Goal: Transaction & Acquisition: Obtain resource

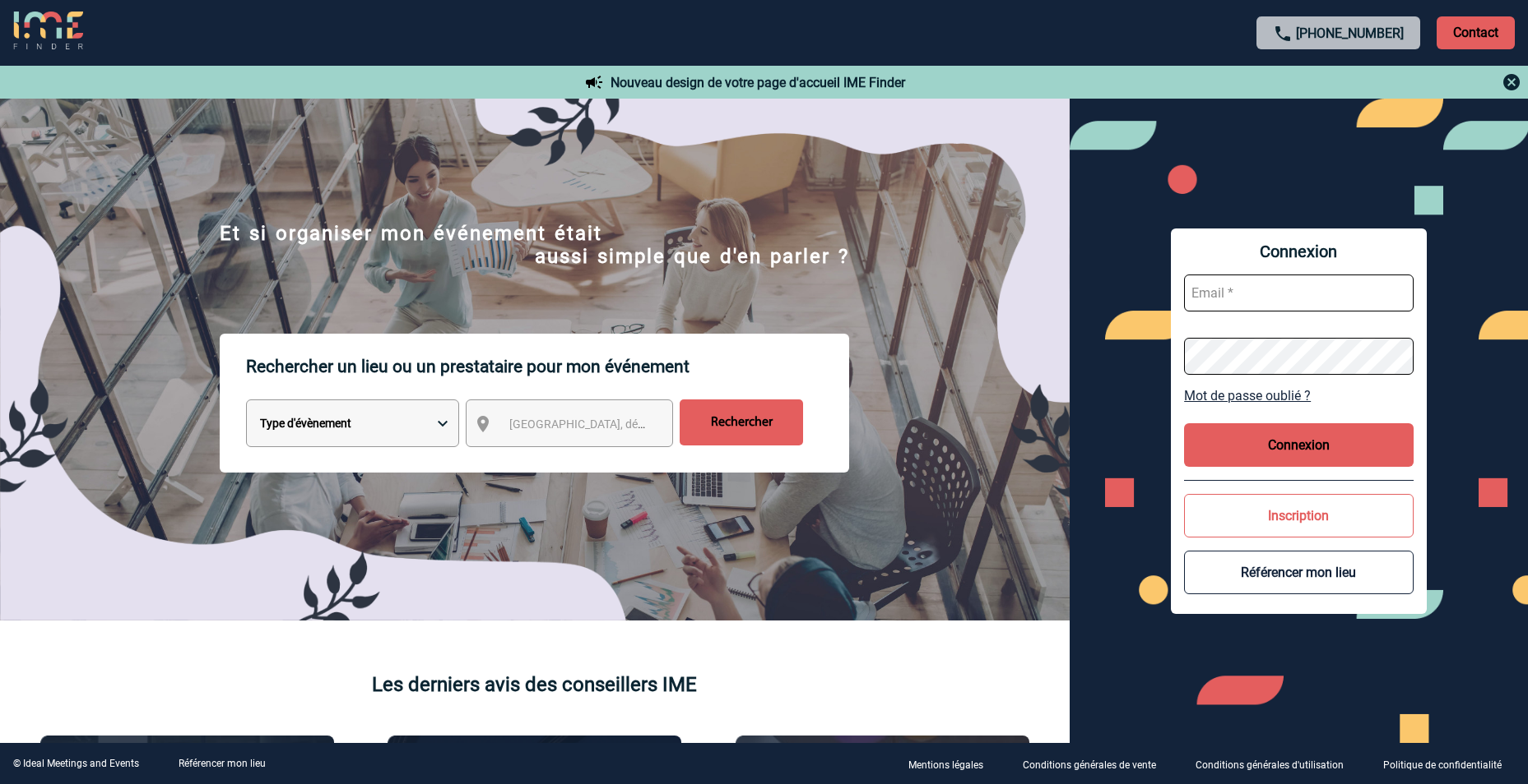
click at [1271, 287] on input "text" at bounding box center [1298, 293] width 229 height 37
type input "[PERSON_NAME][EMAIL_ADDRESS][DOMAIN_NAME]"
click at [1291, 450] on button "Connexion" at bounding box center [1298, 445] width 229 height 43
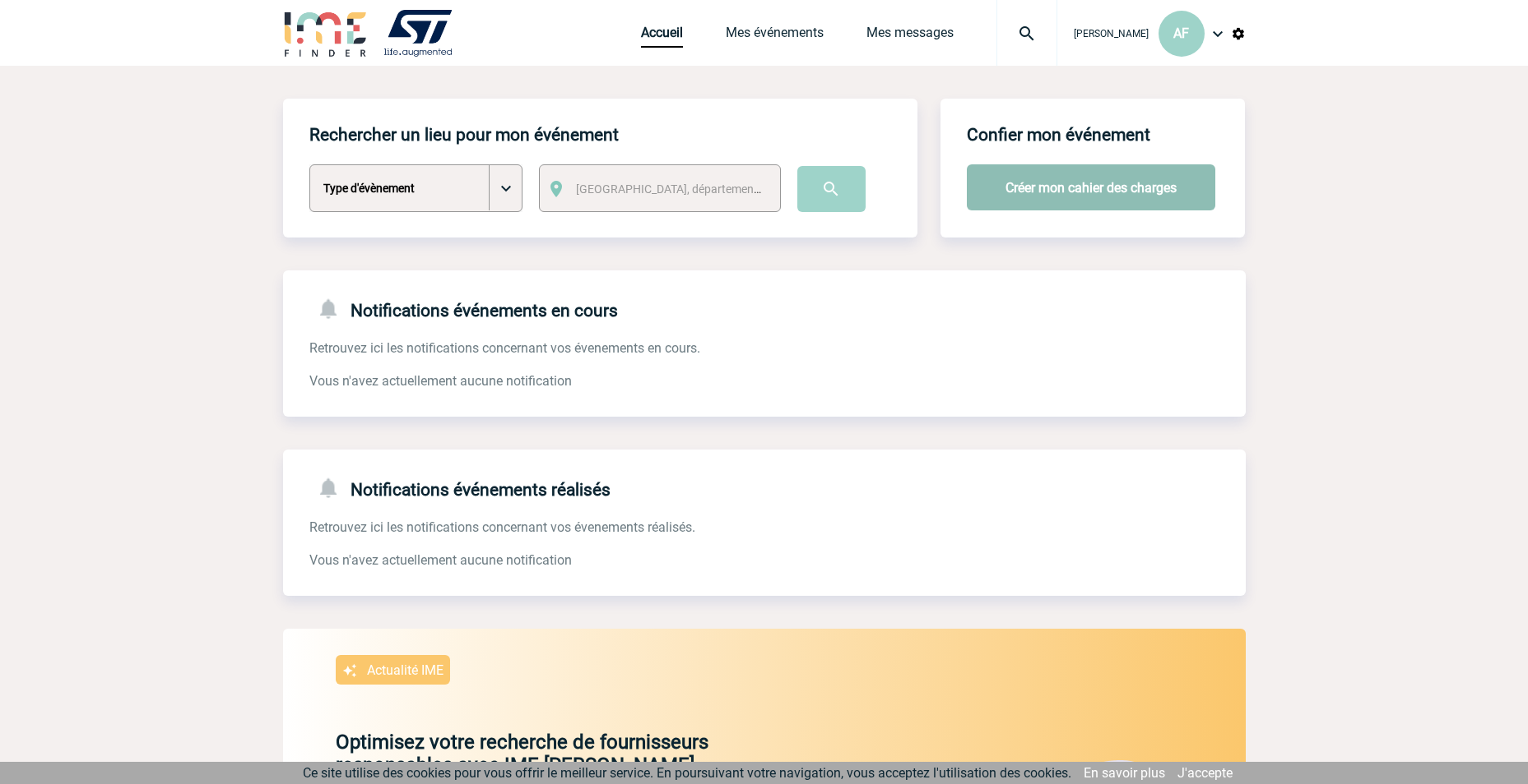
click at [1100, 193] on button "Créer mon cahier des charges" at bounding box center [1091, 188] width 249 height 46
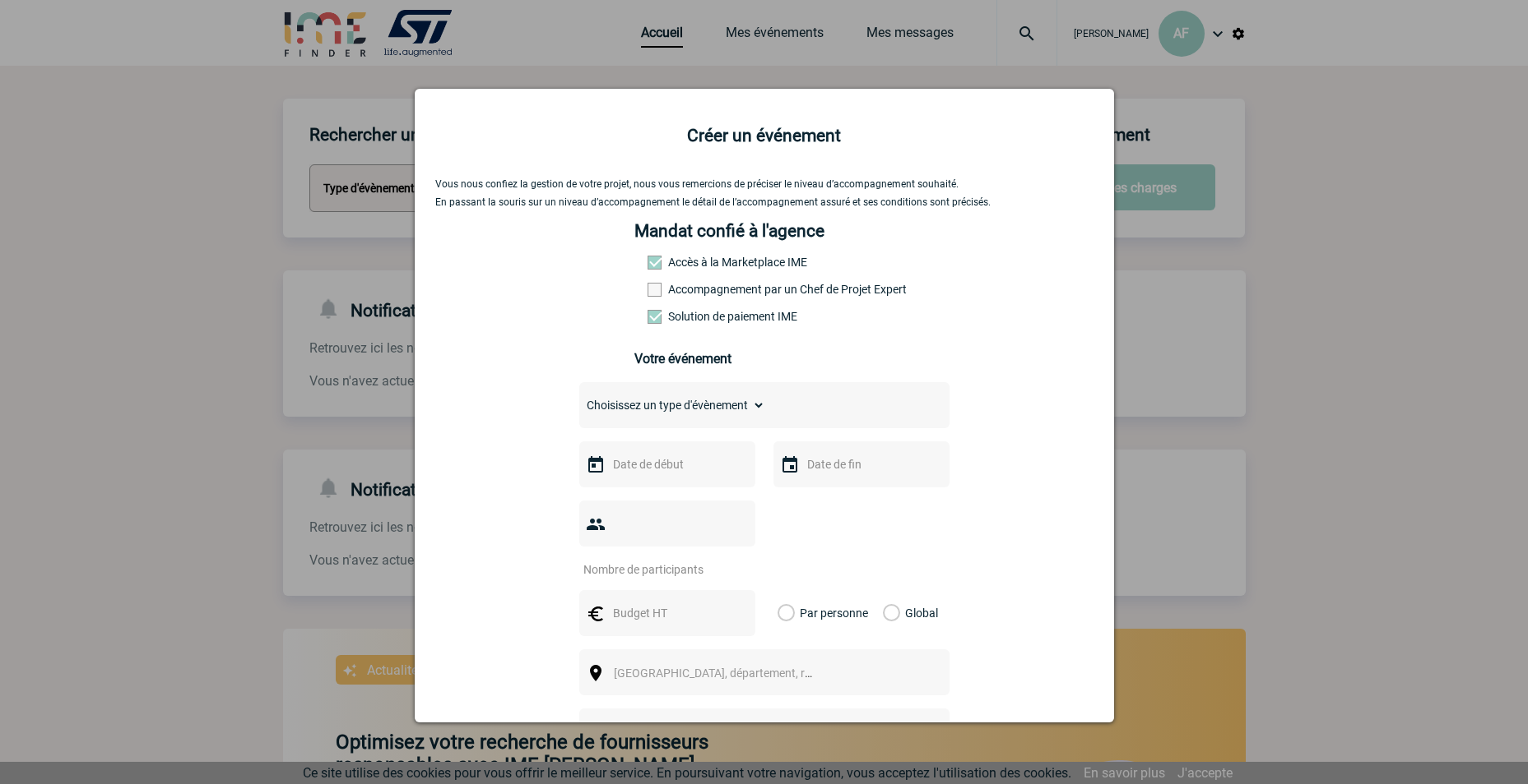
click at [671, 299] on div "Mandat confié à l'agence Accès à la Marketplace IME Accompagnement par un Chef …" at bounding box center [763, 302] width 259 height 161
click at [647, 296] on span at bounding box center [654, 290] width 14 height 14
click at [0, 0] on input "Accompagnement par un Chef de Projet Expert" at bounding box center [0, 0] width 0 height 0
click at [685, 396] on div "Choisissez un type d'évènement Séminaire avec nuitée Séminaire sans nuitée Repa…" at bounding box center [764, 405] width 370 height 46
click at [684, 401] on select "Choisissez un type d'évènement Séminaire avec nuitée Séminaire sans nuitée Repa…" at bounding box center [672, 405] width 186 height 23
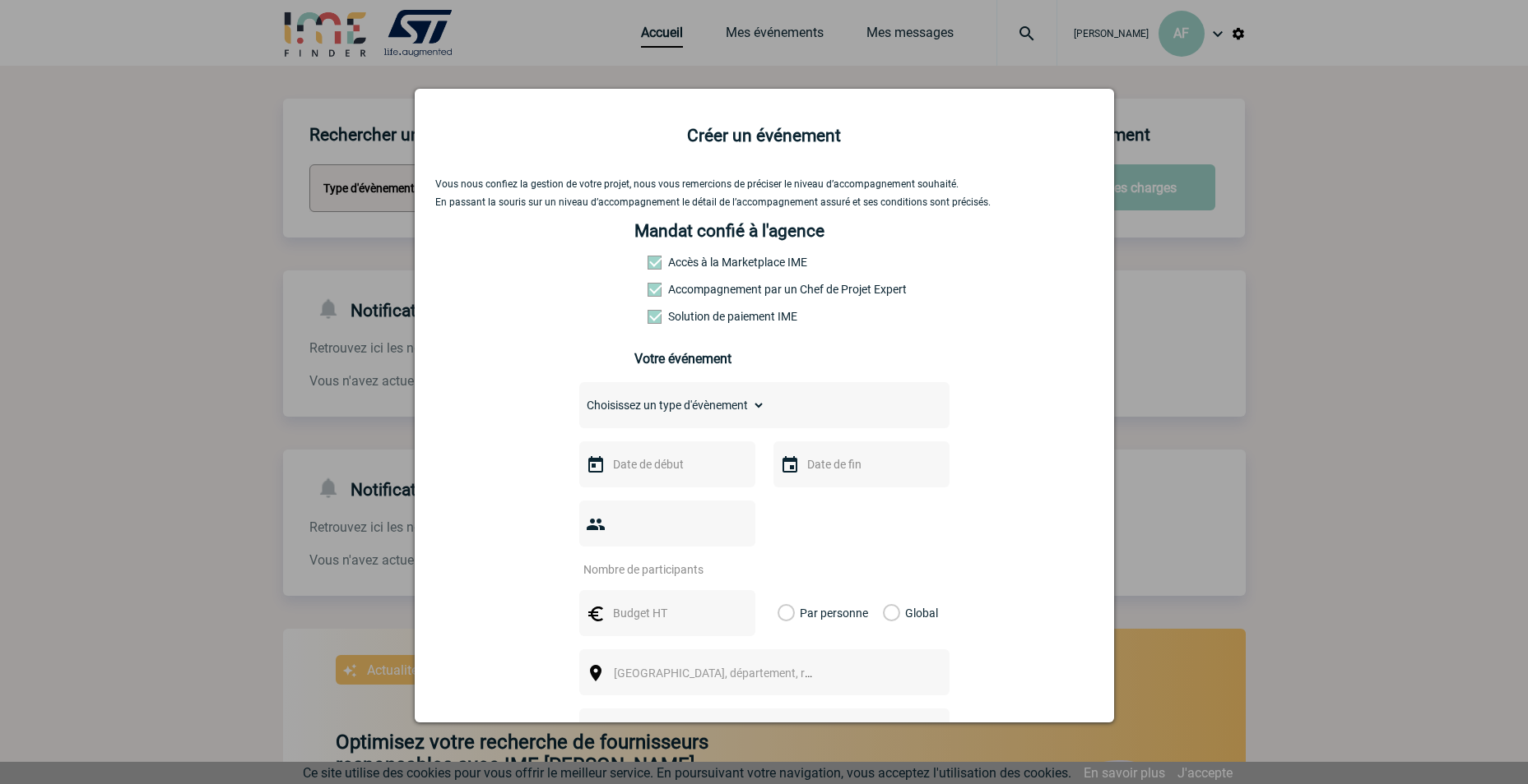
select select "4"
click at [579, 398] on select "Choisissez un type d'évènement Séminaire avec nuitée Séminaire sans nuitée Repa…" at bounding box center [672, 405] width 186 height 23
click at [669, 472] on input "text" at bounding box center [666, 465] width 113 height 21
click at [809, 502] on span "Suivant" at bounding box center [815, 497] width 13 height 13
click at [1355, 230] on div at bounding box center [764, 392] width 1528 height 784
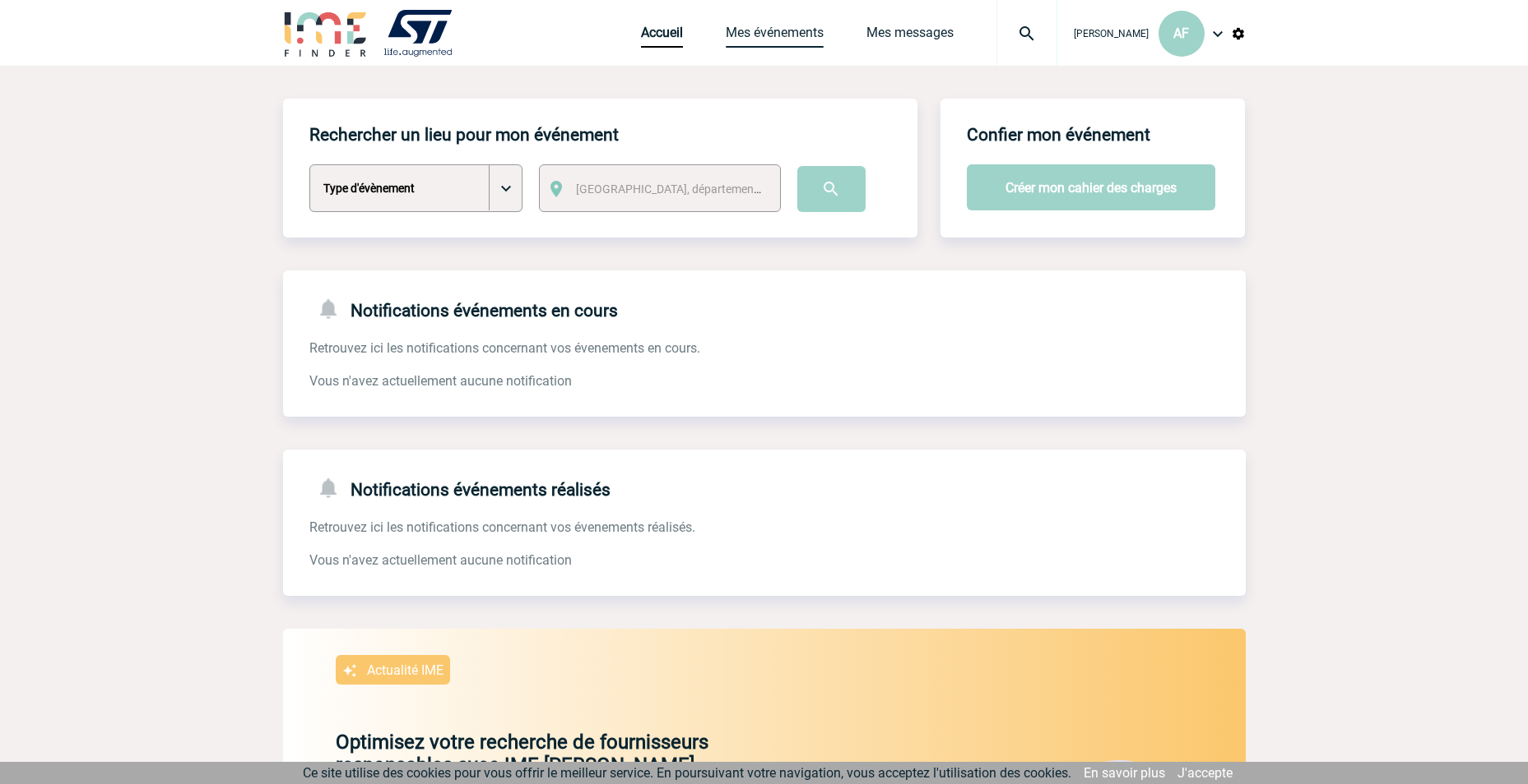
click at [747, 38] on link "Mes événements" at bounding box center [775, 36] width 98 height 23
click at [510, 191] on select "Type d'évènement Séminaire avec nuitée Séminaire sans nuitée Repas de groupe Te…" at bounding box center [415, 188] width 213 height 48
select select "4"
click at [309, 165] on select "Type d'évènement Séminaire avec nuitée Séminaire sans nuitée Repas de groupe Te…" at bounding box center [415, 188] width 213 height 48
click at [651, 190] on span "[GEOGRAPHIC_DATA], département, région..." at bounding box center [690, 188] width 228 height 13
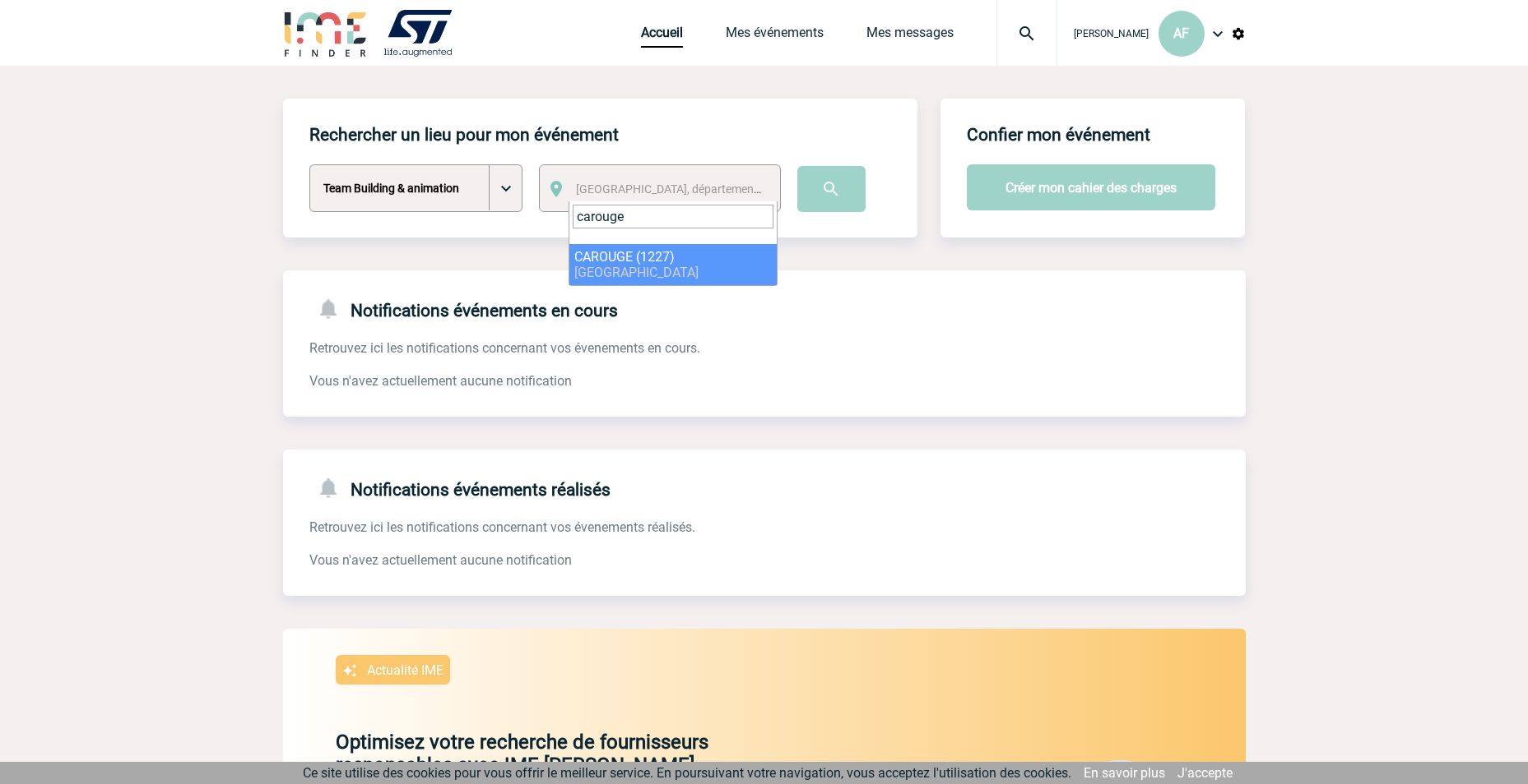
type input "carouge"
select select "309731"
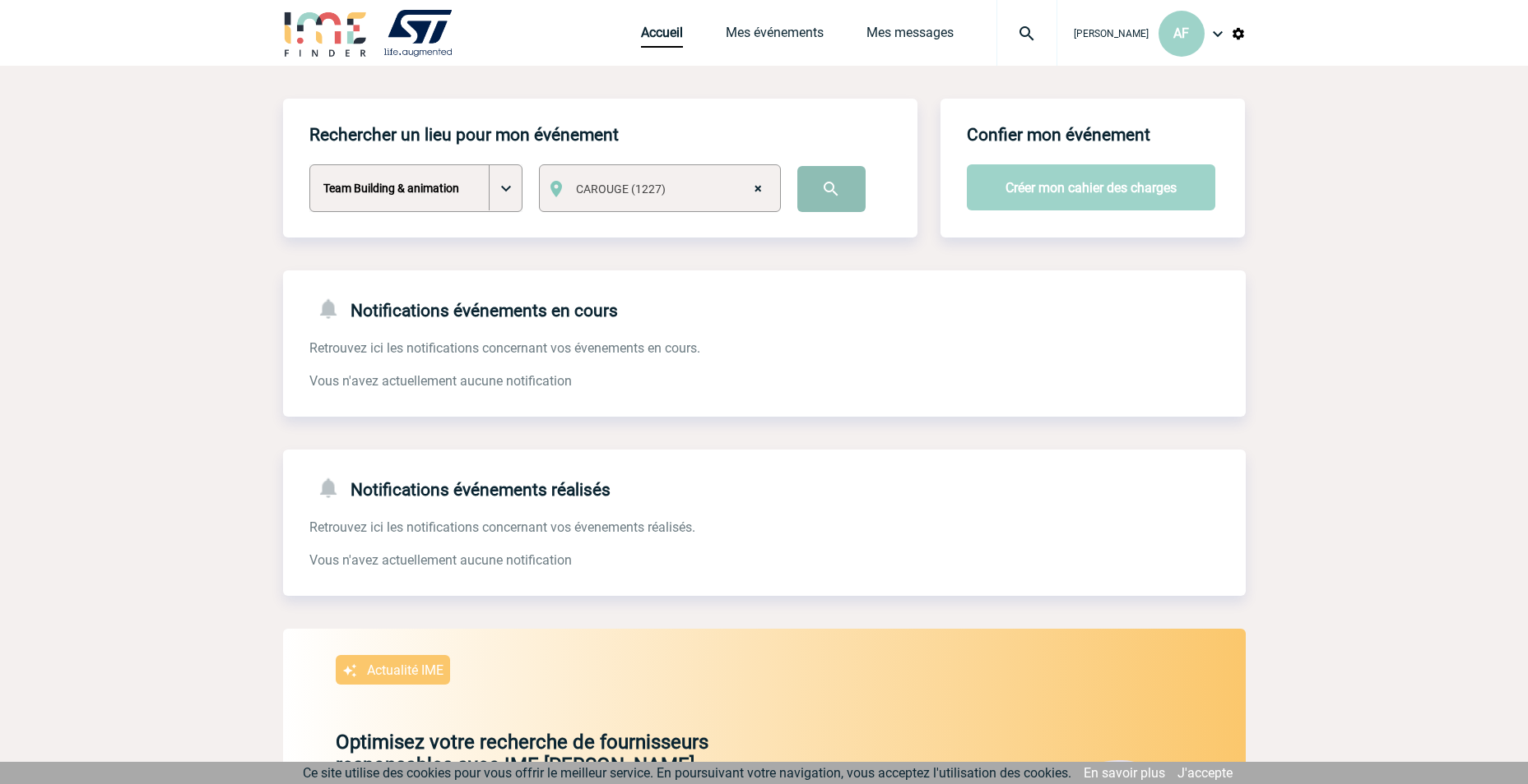
click at [810, 189] on input "image" at bounding box center [830, 189] width 68 height 46
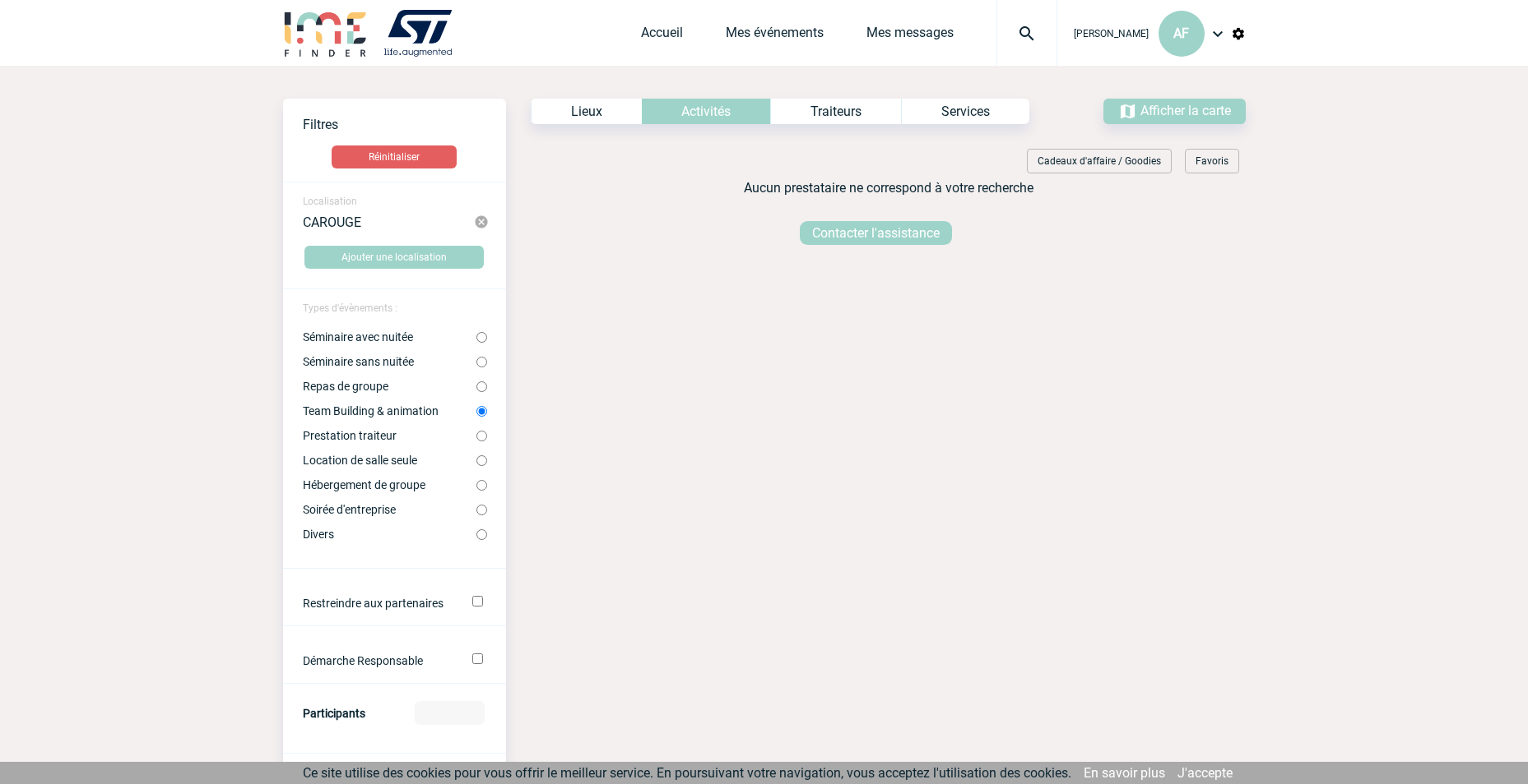
click at [482, 389] on input "Repas de groupe" at bounding box center [482, 387] width 11 height 11
radio input "true"
click at [479, 514] on input "Soirée d'entreprise" at bounding box center [482, 511] width 11 height 11
radio input "true"
click at [480, 534] on input "Divers" at bounding box center [482, 534] width 11 height 11
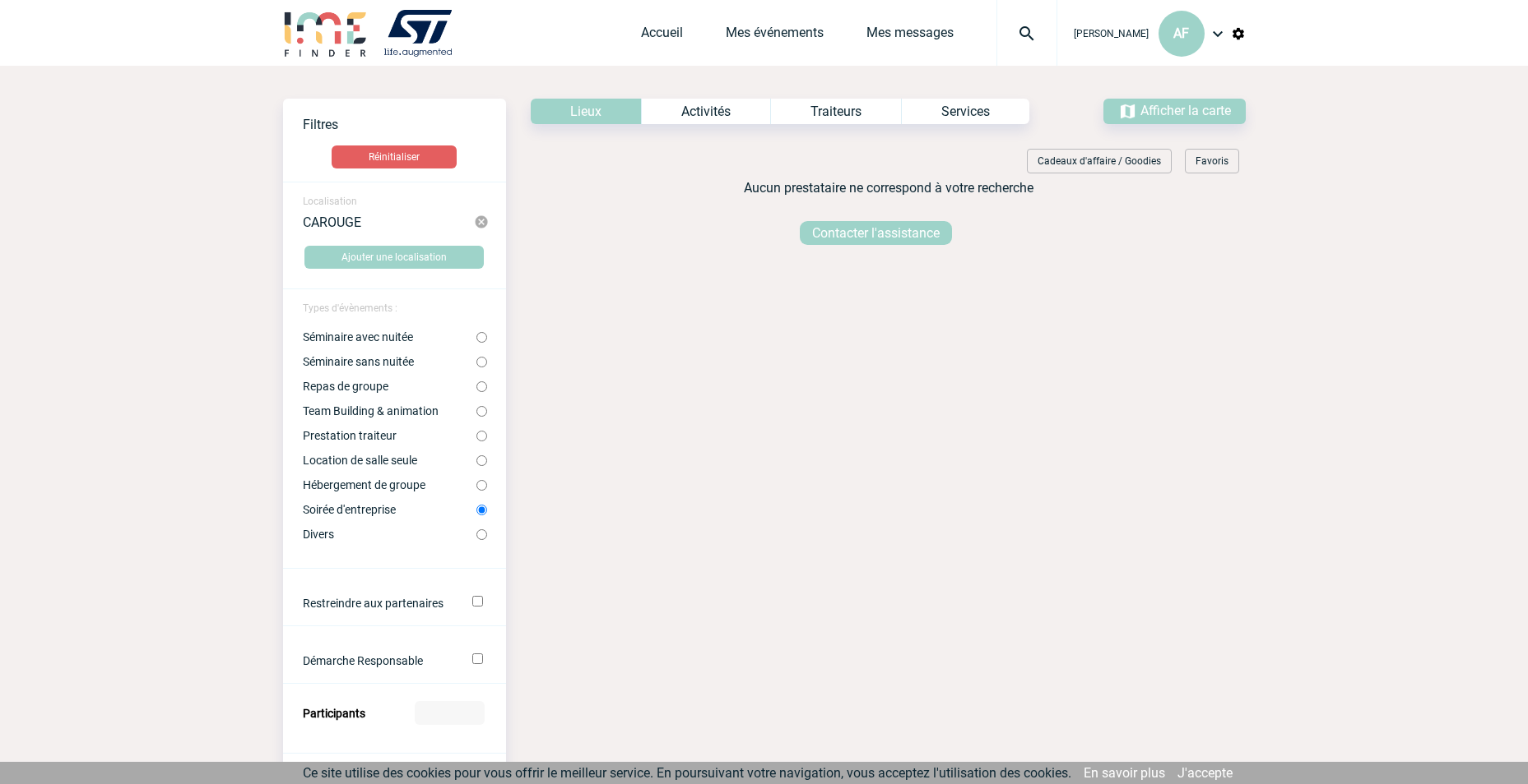
radio input "true"
click at [859, 238] on link "Contacter l'assistance" at bounding box center [876, 233] width 152 height 24
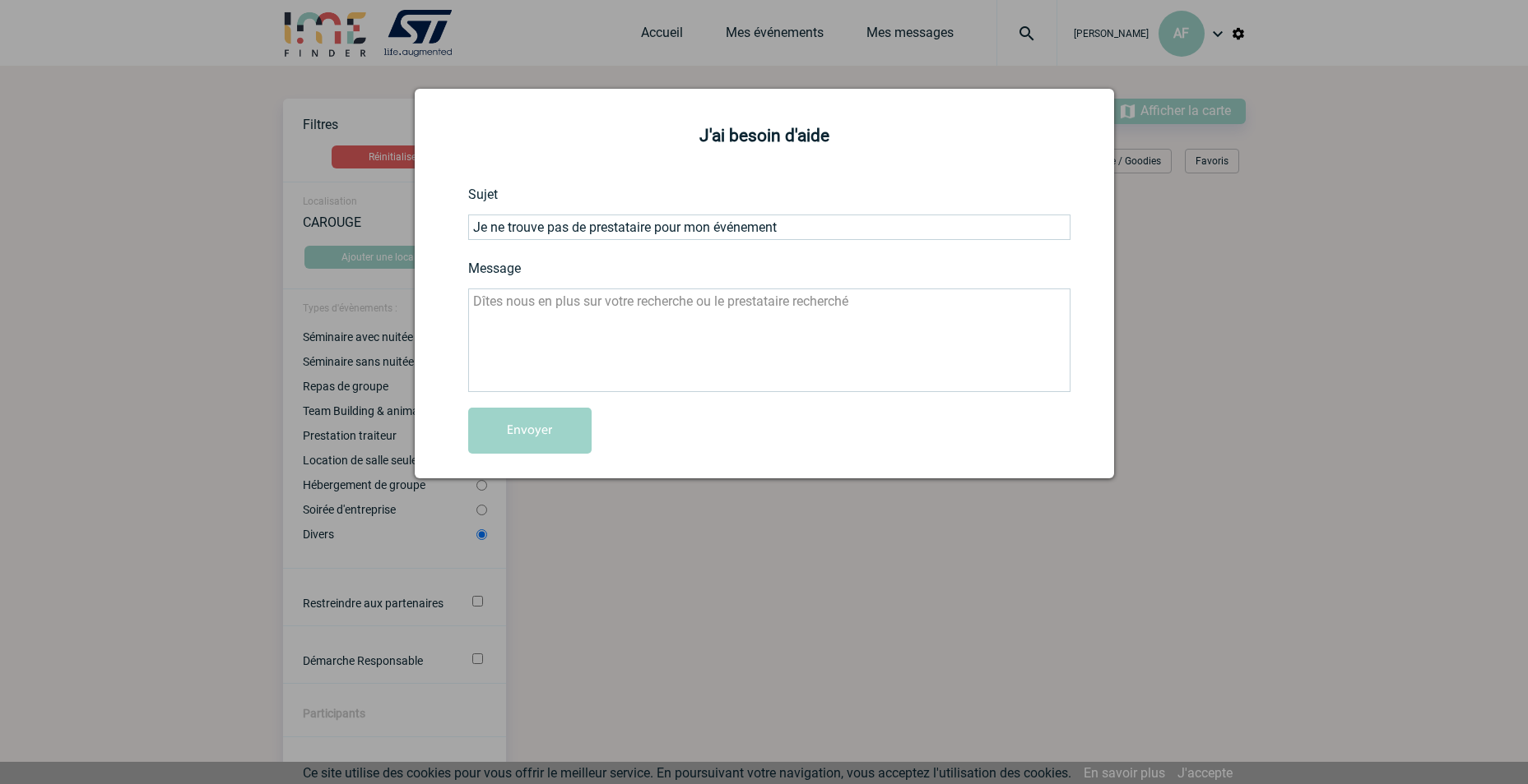
click at [1228, 412] on div at bounding box center [764, 392] width 1528 height 784
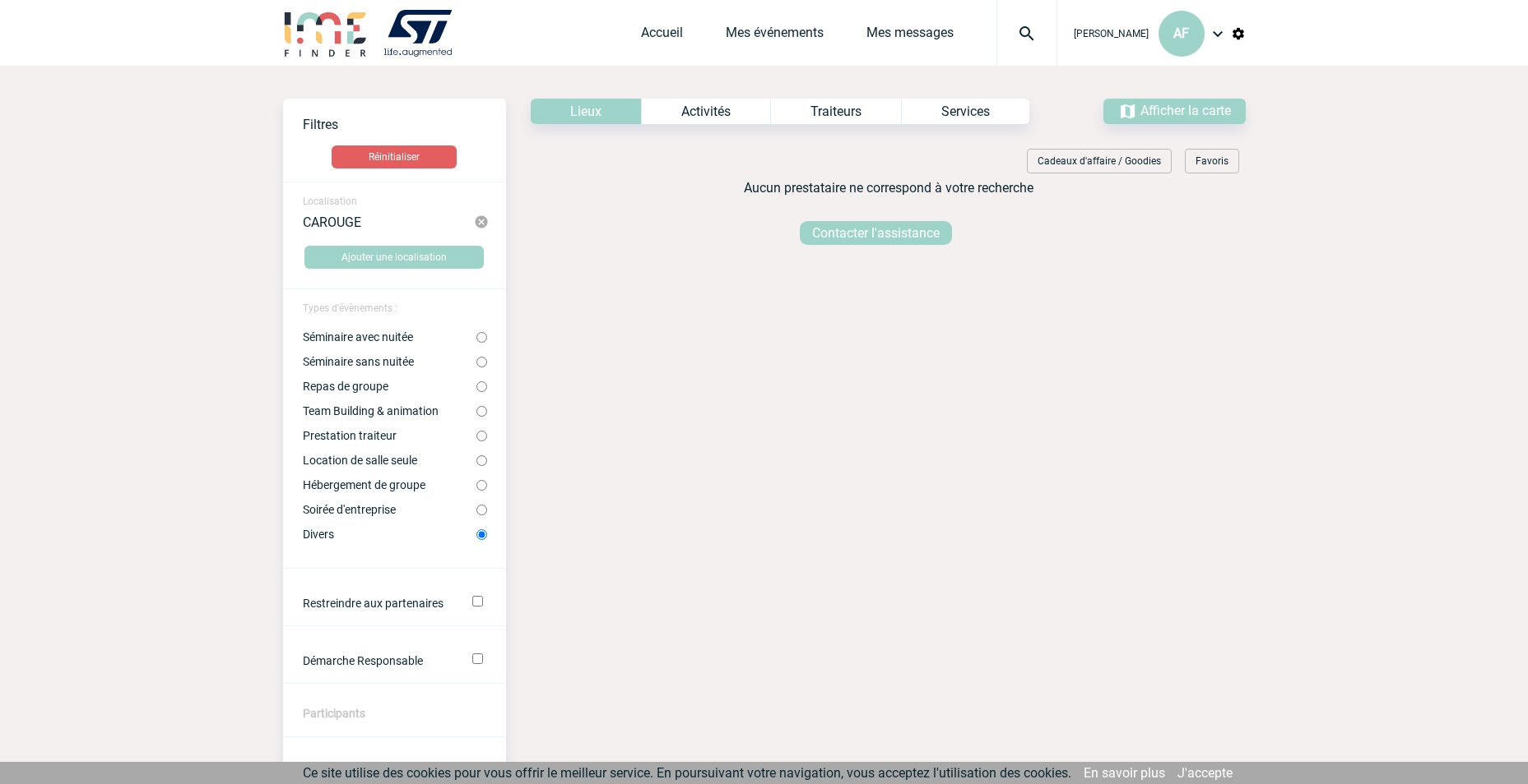
click at [482, 222] on img at bounding box center [481, 222] width 15 height 15
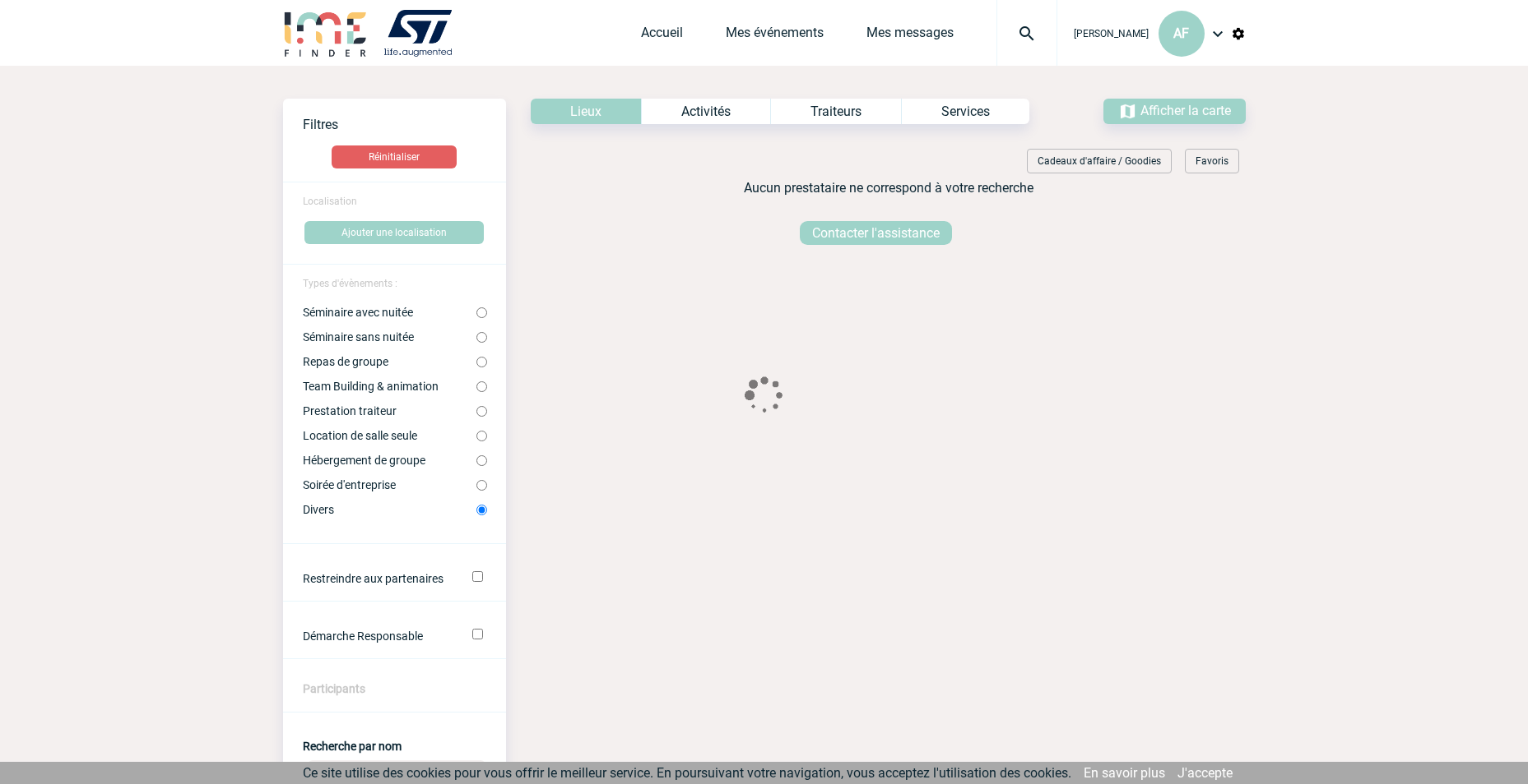
click at [345, 187] on form "Localisation Ajouter une localisation Types d'évènements : Séminaire avec nuité…" at bounding box center [395, 683] width 223 height 1003
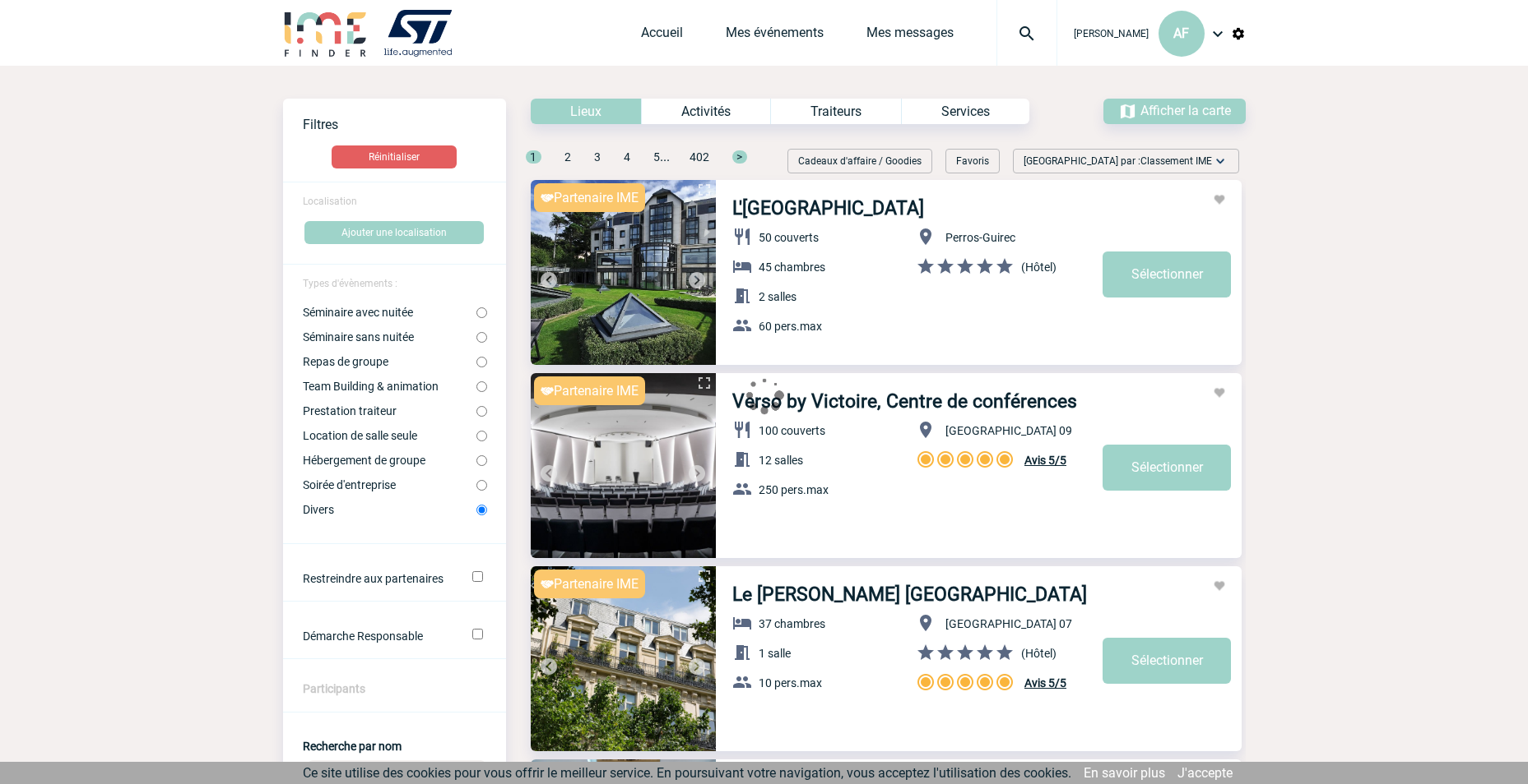
click at [345, 199] on span "Localisation" at bounding box center [329, 201] width 54 height 12
click at [692, 118] on div "Activités" at bounding box center [706, 111] width 129 height 26
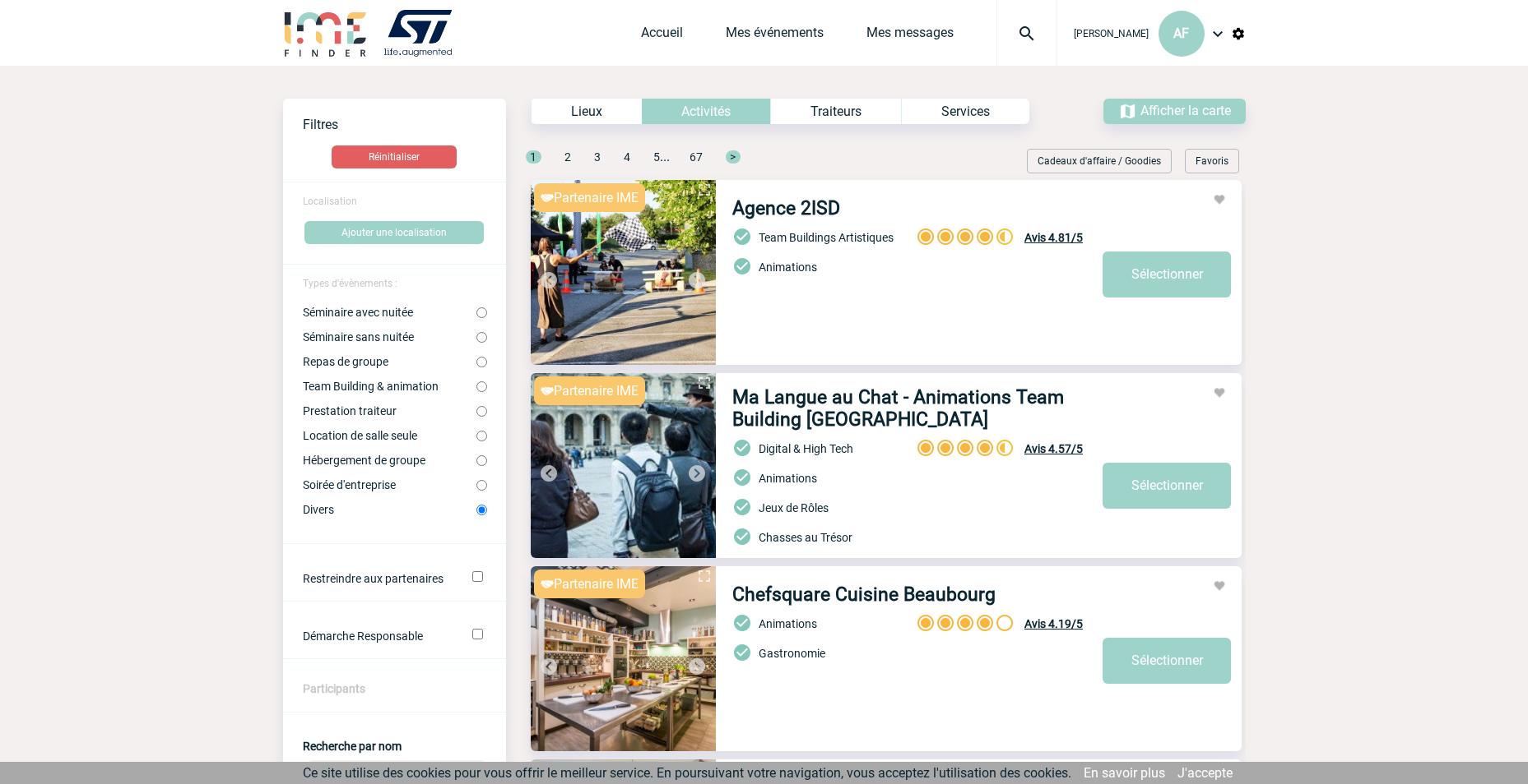
click at [598, 115] on div "Lieux" at bounding box center [585, 111] width 111 height 26
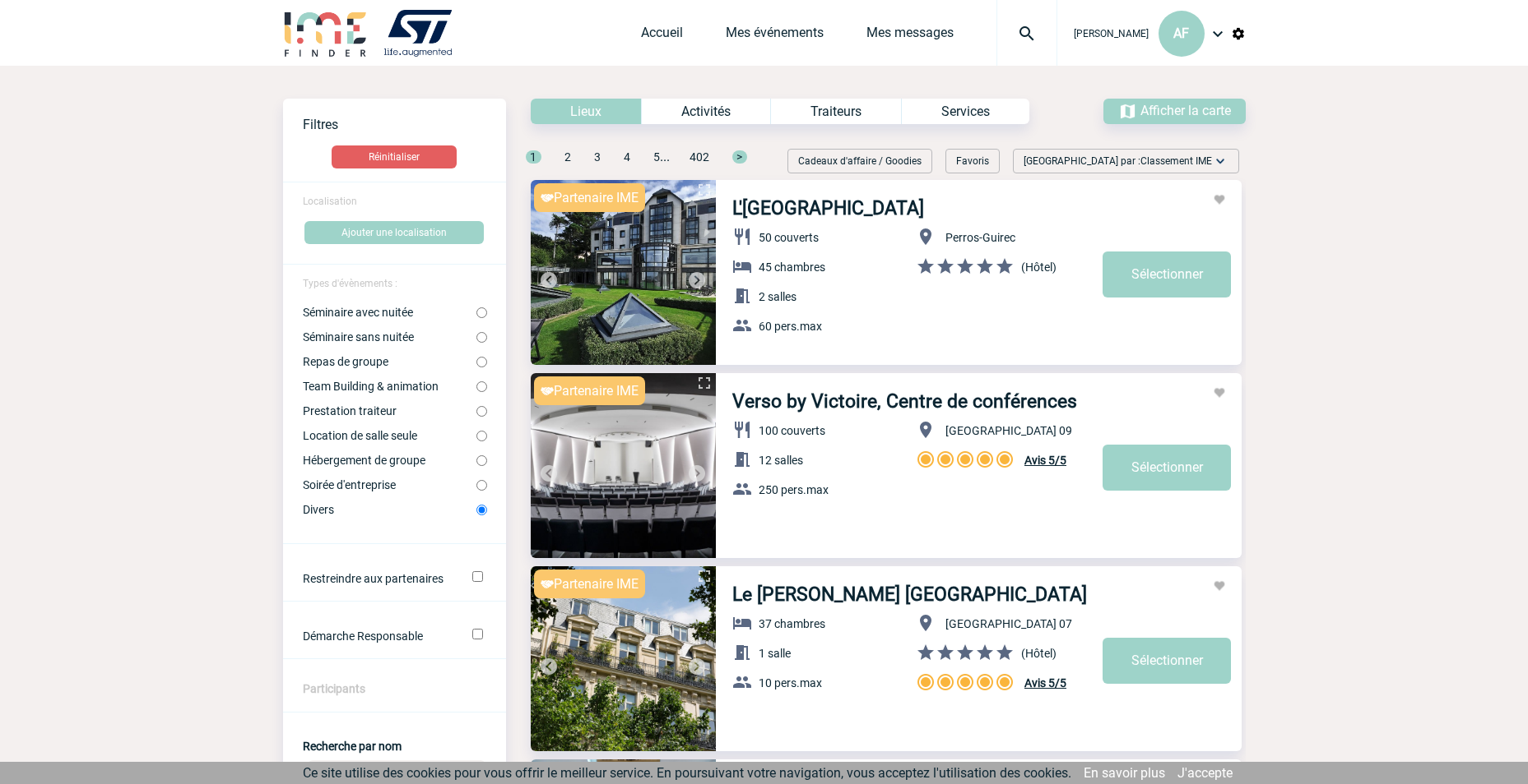
click at [480, 387] on input "Team Building & animation" at bounding box center [482, 387] width 11 height 11
radio input "true"
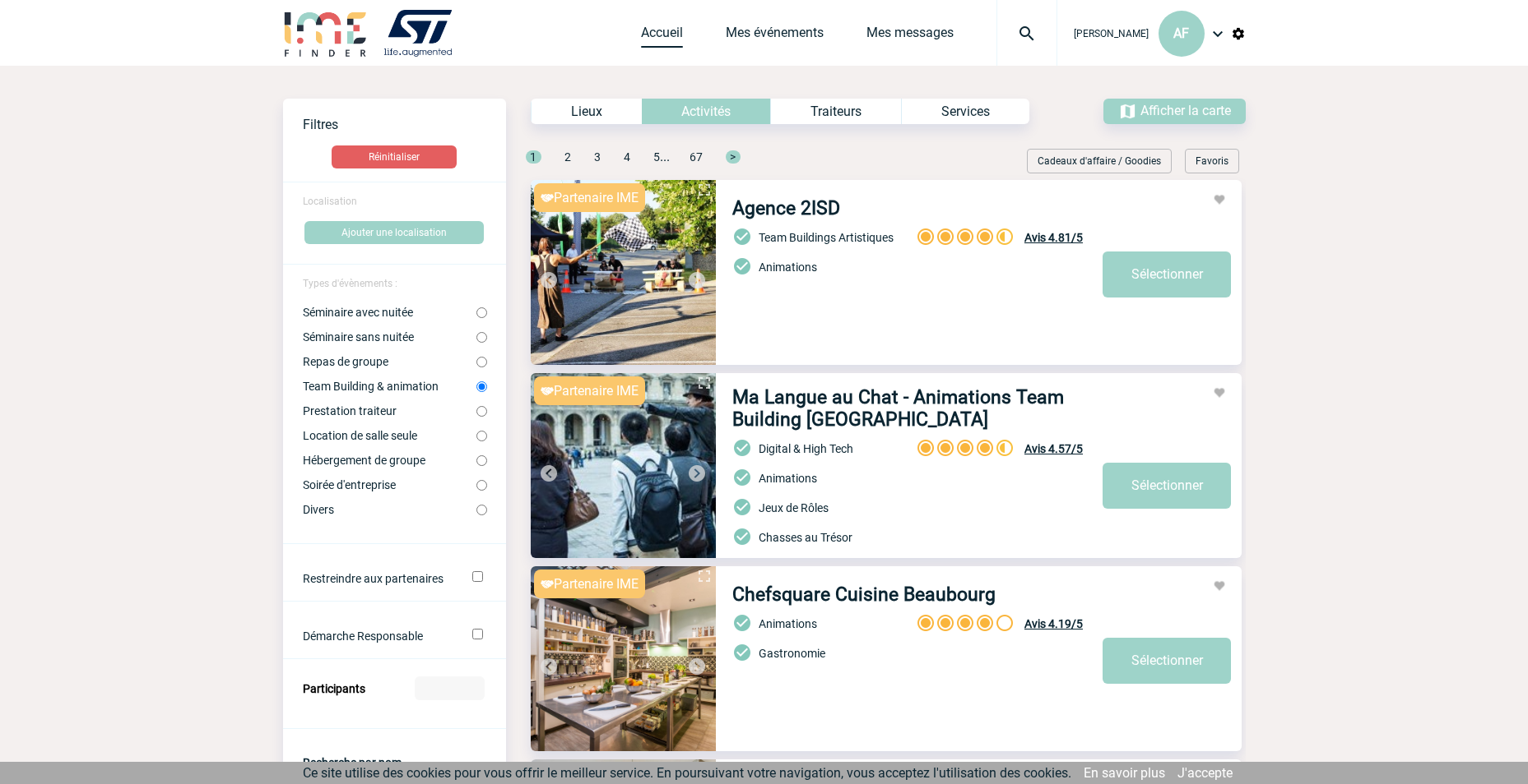
click at [662, 34] on link "Accueil" at bounding box center [661, 36] width 42 height 23
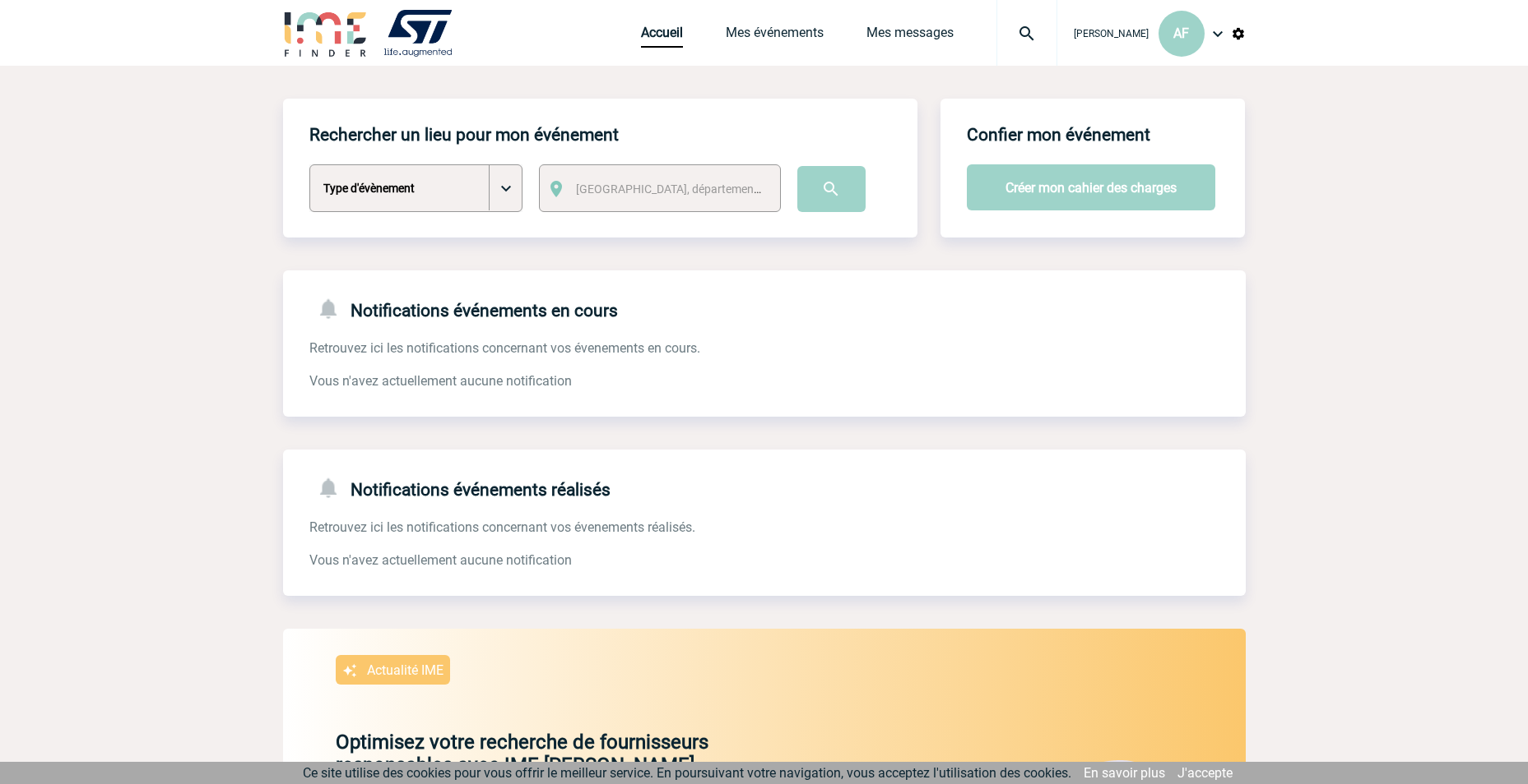
click at [462, 197] on select "Type d'évènement Séminaire avec nuitée Séminaire sans nuitée Repas de groupe Te…" at bounding box center [415, 188] width 213 height 48
select select "4"
click at [309, 165] on select "Type d'évènement Séminaire avec nuitée Séminaire sans nuitée Repas de groupe Te…" at bounding box center [415, 188] width 213 height 48
click at [588, 177] on div "[GEOGRAPHIC_DATA], département, région..." at bounding box center [660, 188] width 242 height 48
click at [603, 196] on span "[GEOGRAPHIC_DATA], département, région..." at bounding box center [690, 188] width 228 height 13
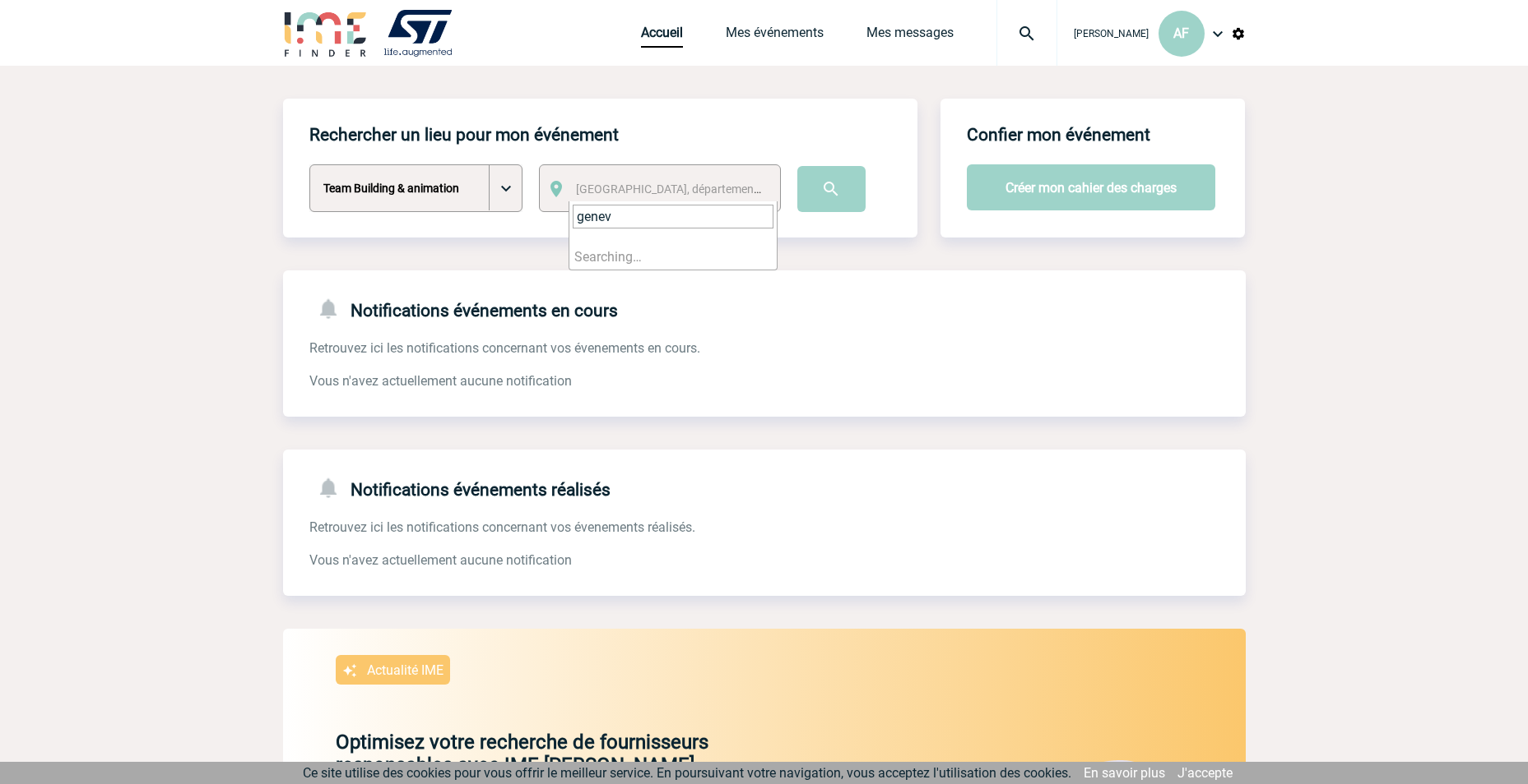
type input "geneve"
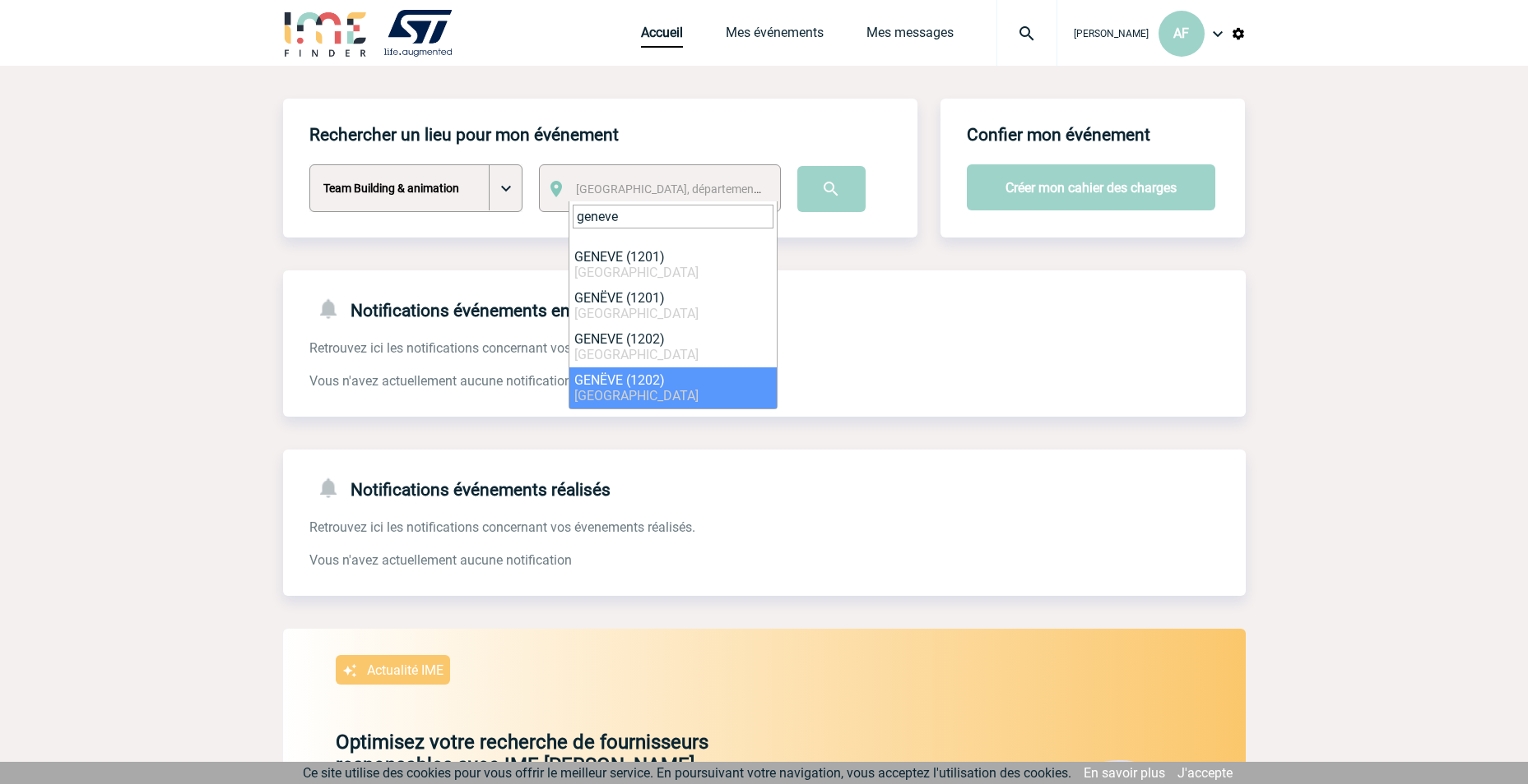
scroll to position [82, 0]
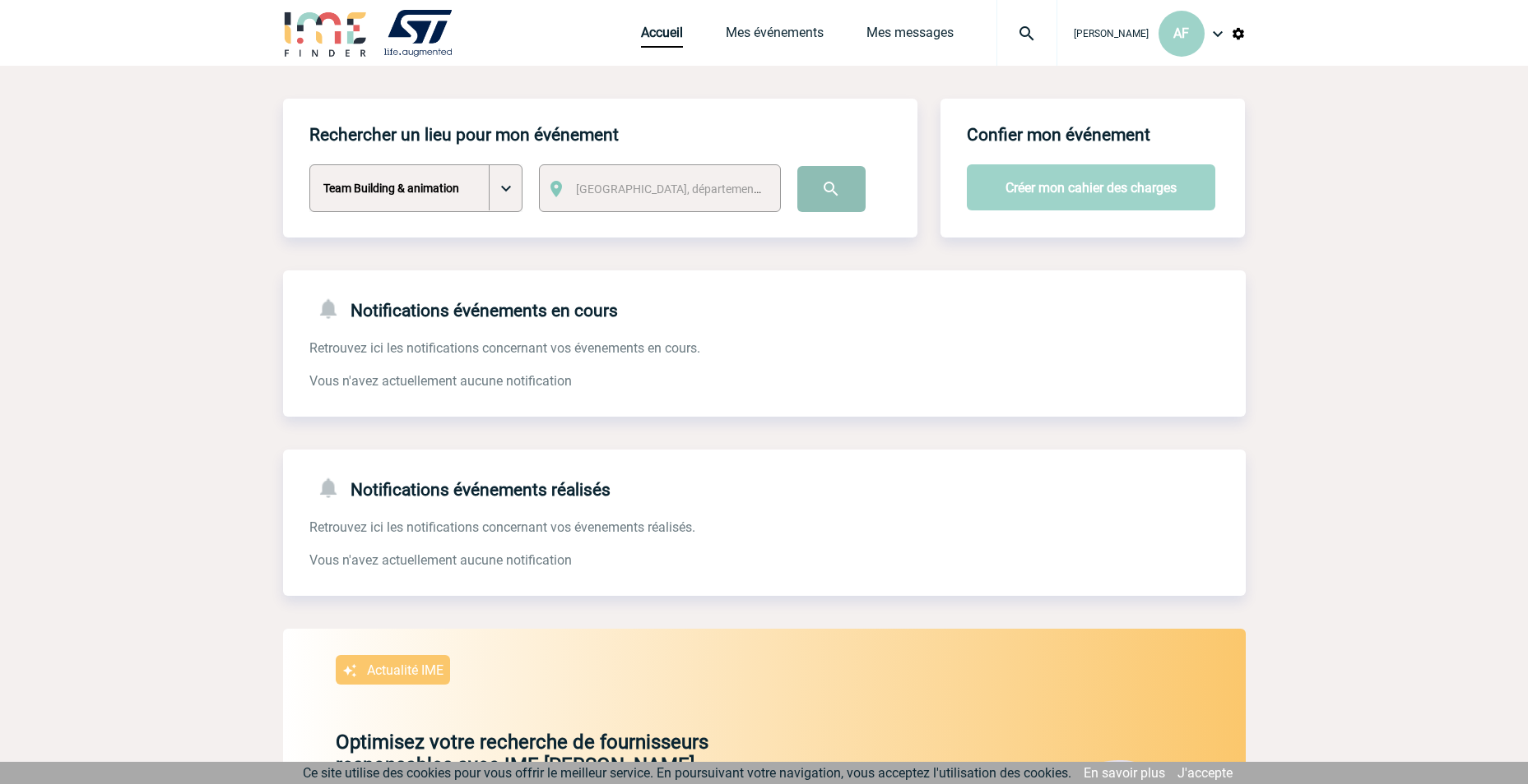
click at [822, 195] on input "image" at bounding box center [830, 189] width 68 height 46
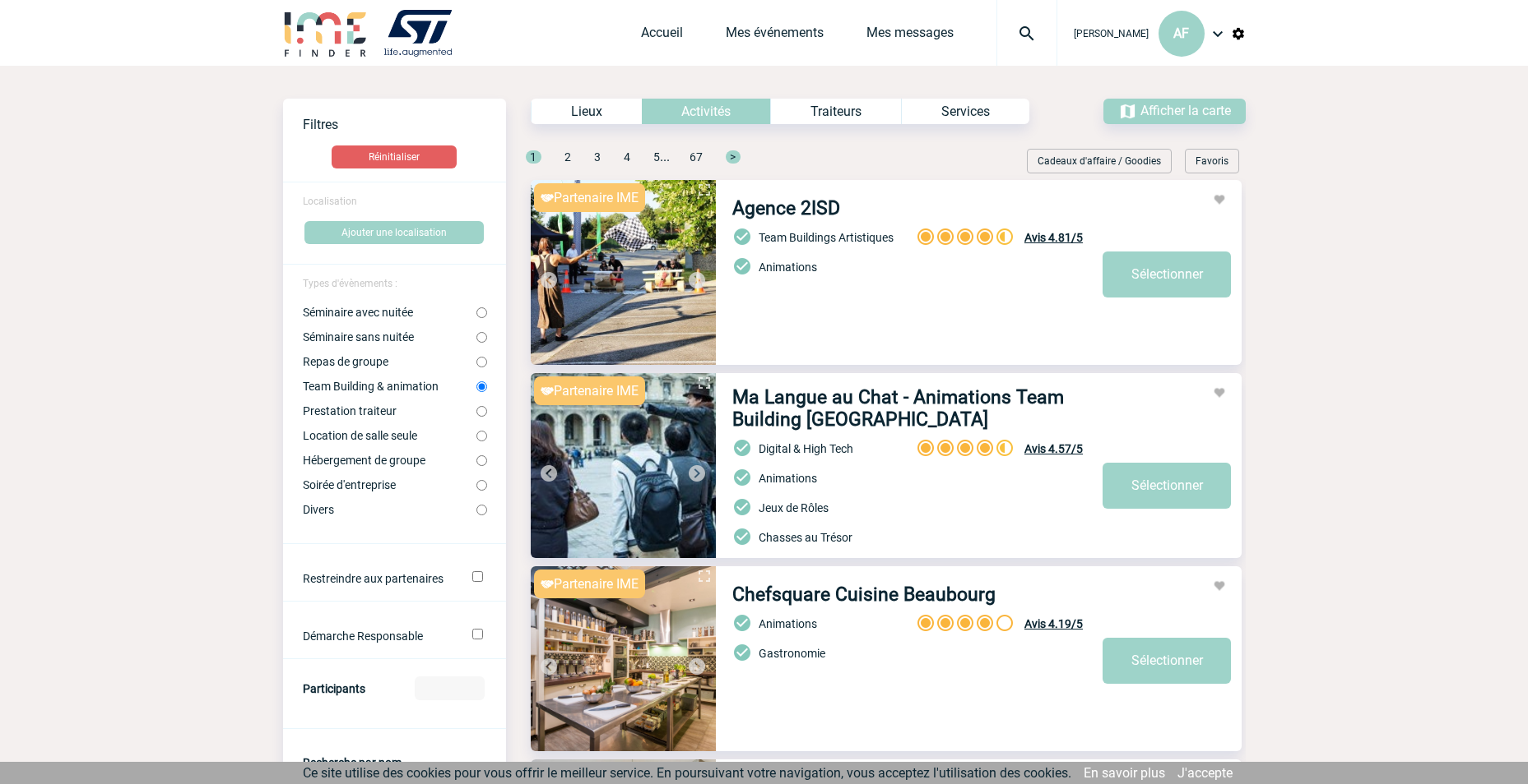
click at [332, 204] on span "Localisation" at bounding box center [329, 201] width 54 height 12
click at [382, 229] on button "Ajouter une localisation" at bounding box center [394, 233] width 180 height 23
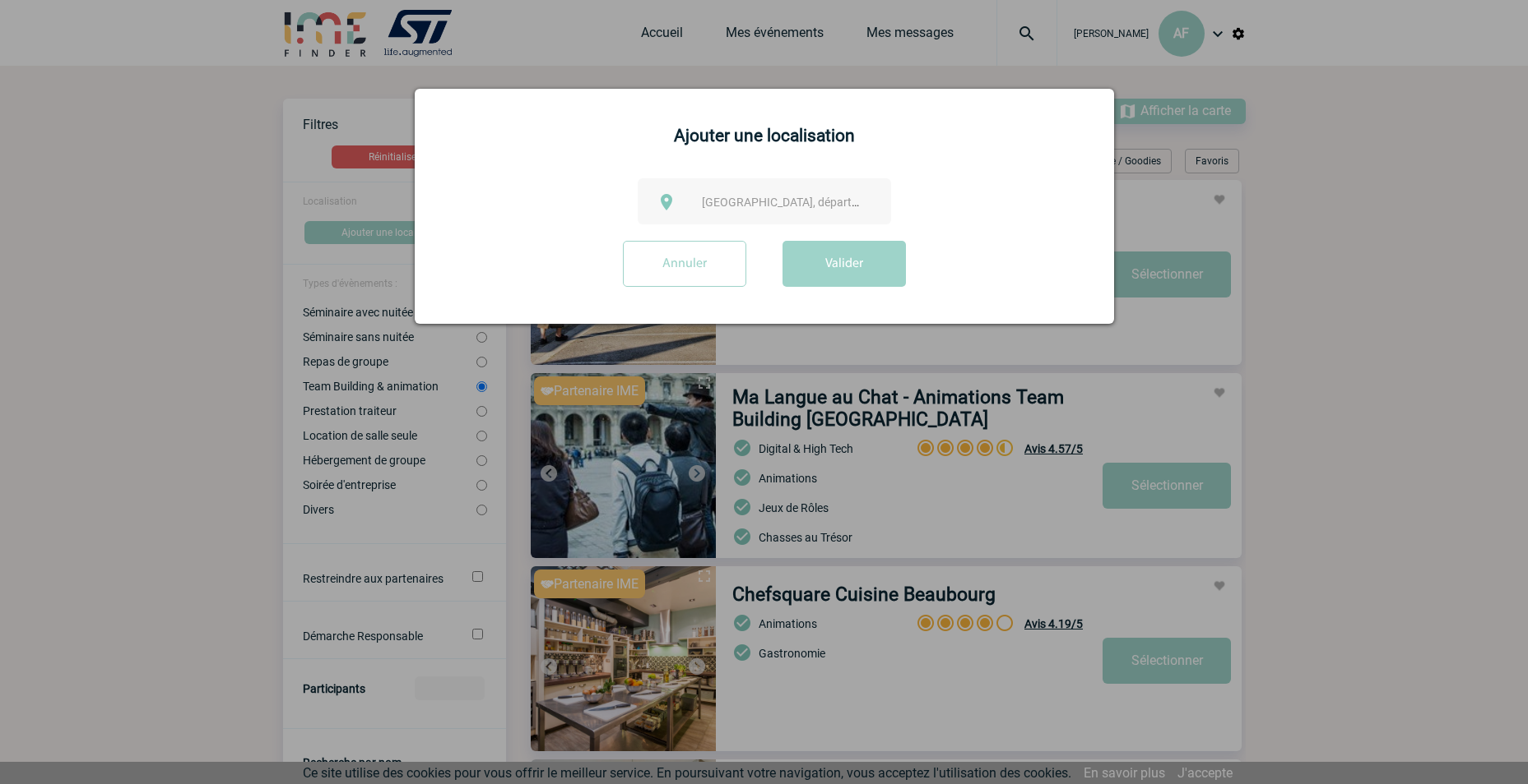
click at [670, 206] on img at bounding box center [667, 202] width 19 height 19
click at [726, 204] on span "[GEOGRAPHIC_DATA], département, région..." at bounding box center [816, 202] width 228 height 13
type input "g"
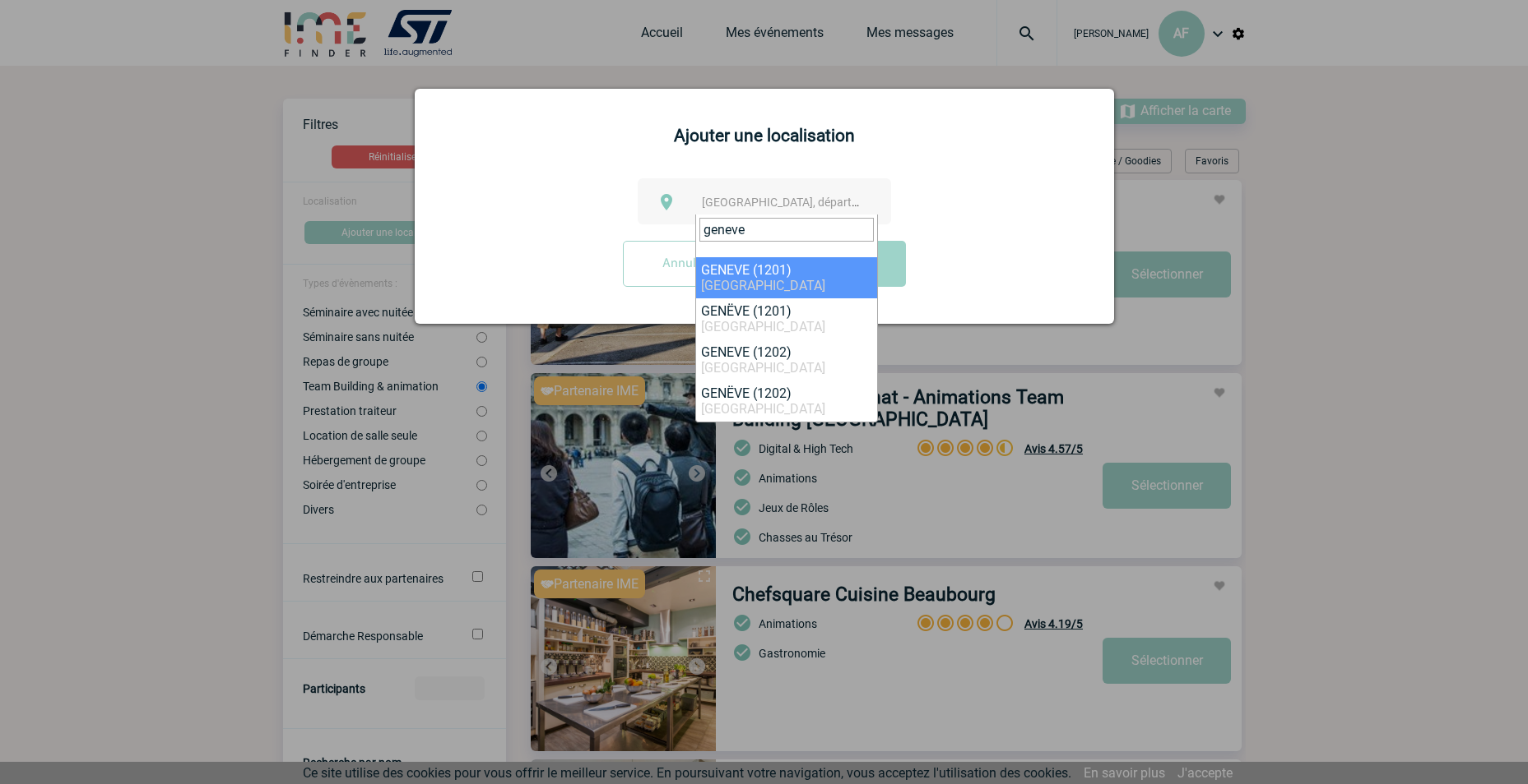
type input "geneve"
select select "309703"
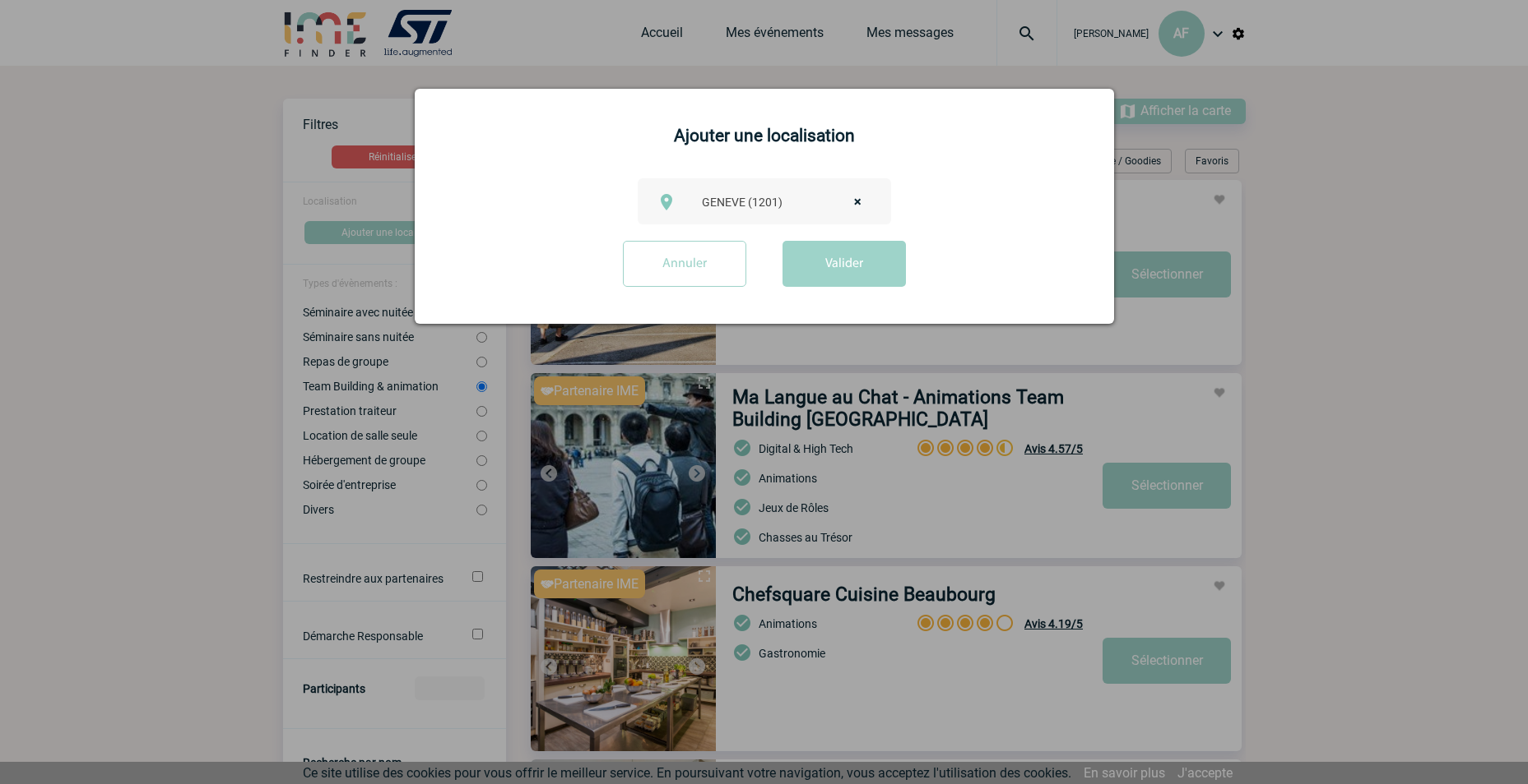
click at [876, 204] on span "× GENEVE (1201)" at bounding box center [786, 203] width 182 height 23
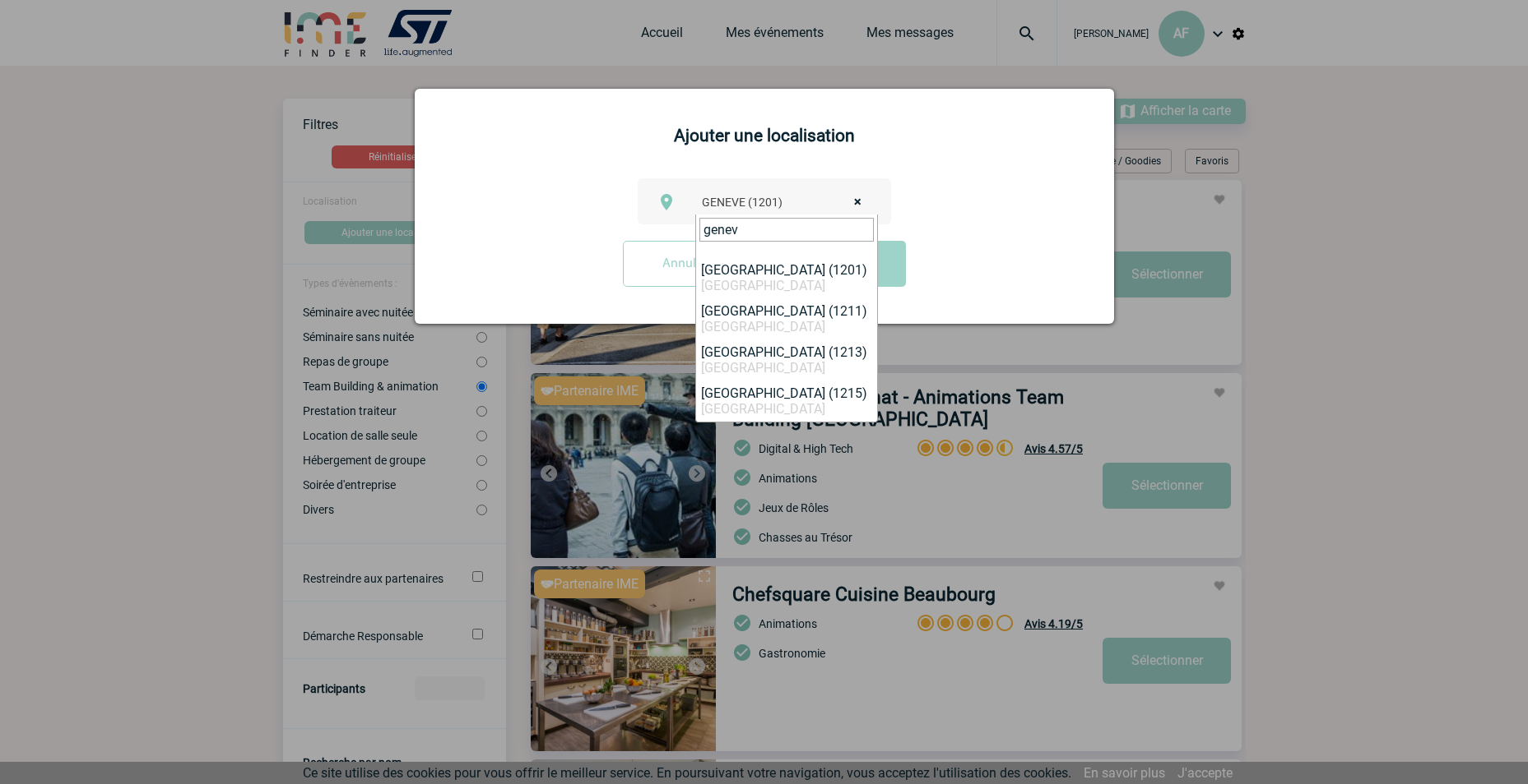
scroll to position [184, 0]
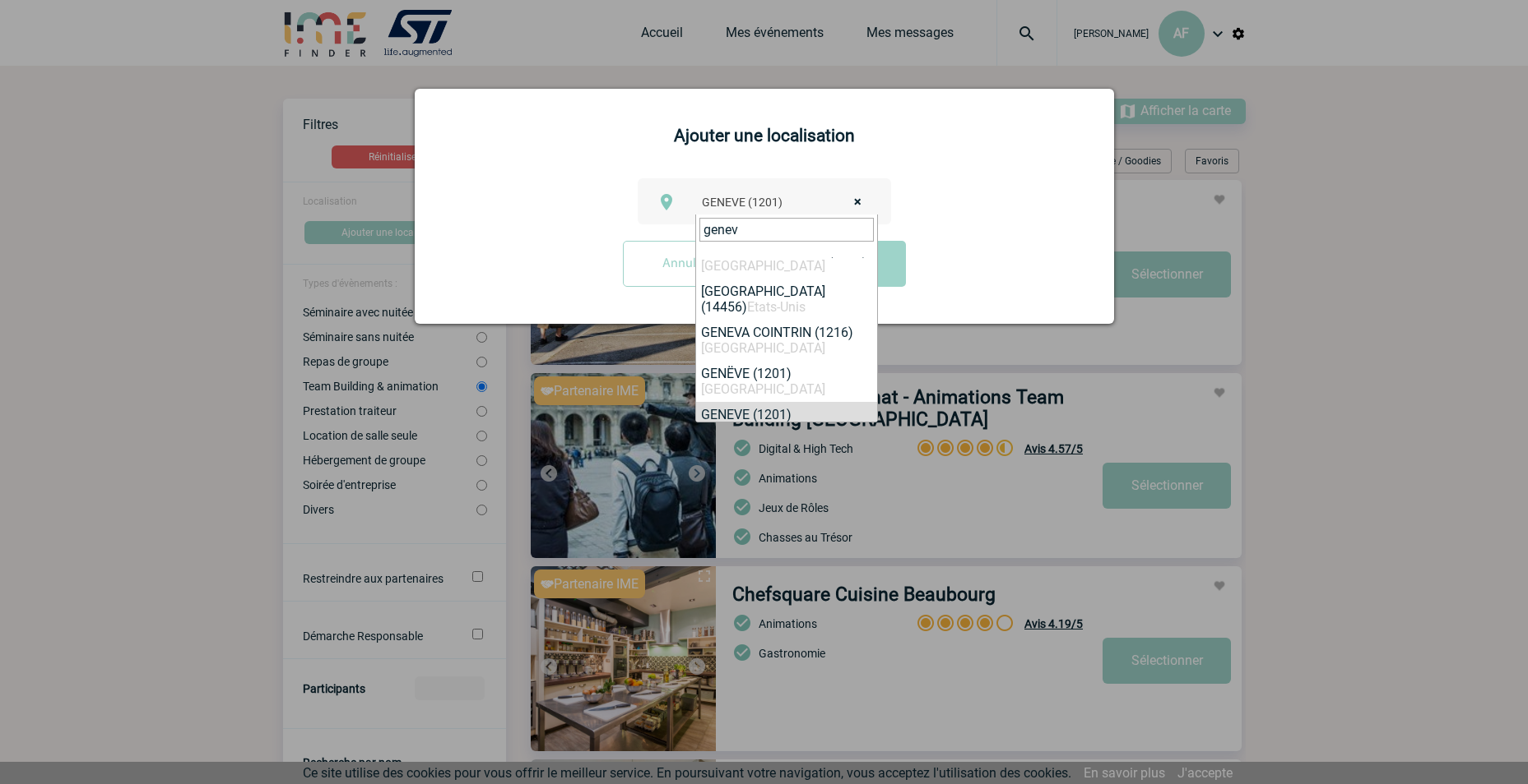
type input "genev"
select select "309707"
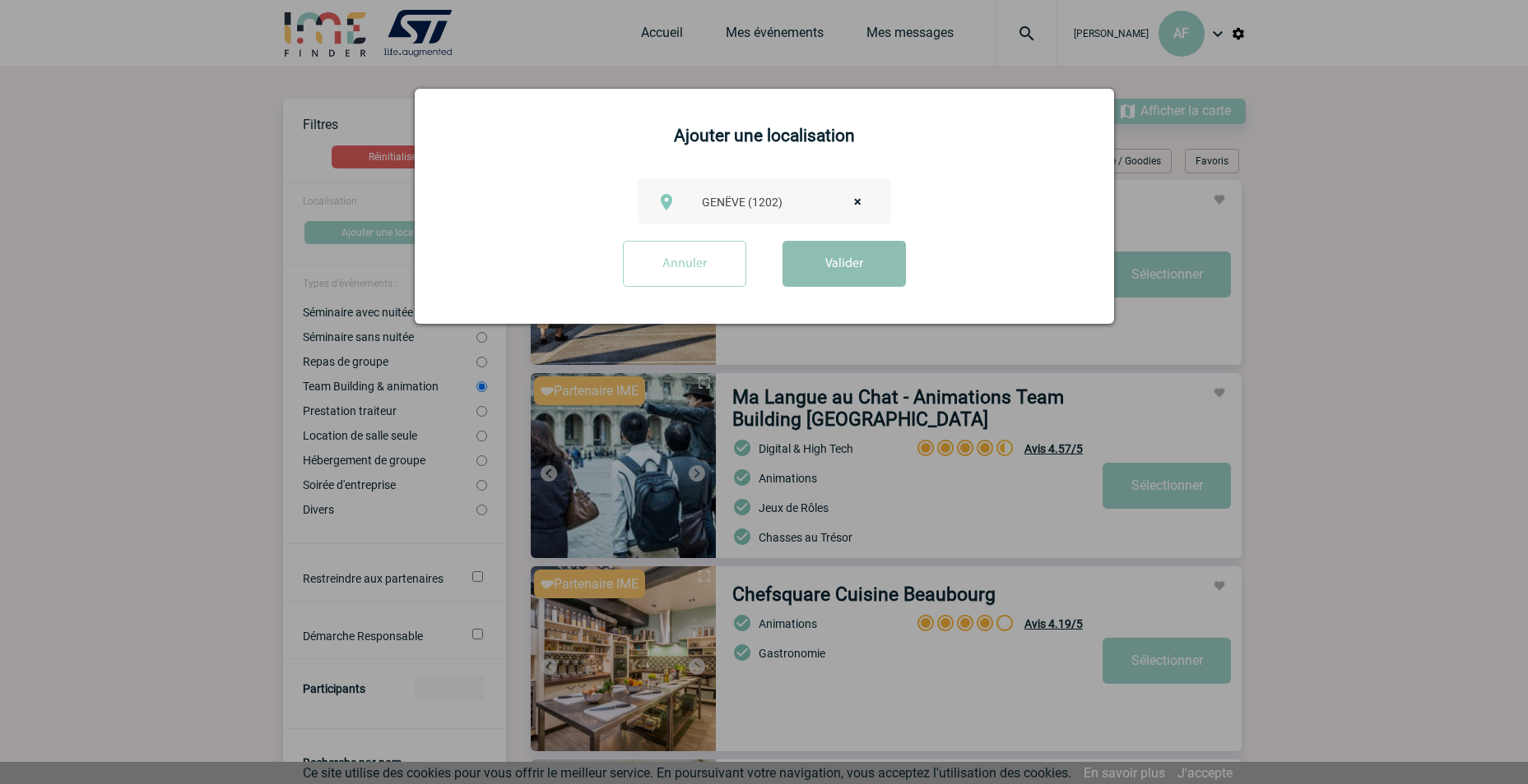
click at [831, 275] on button "Valider" at bounding box center [844, 264] width 123 height 46
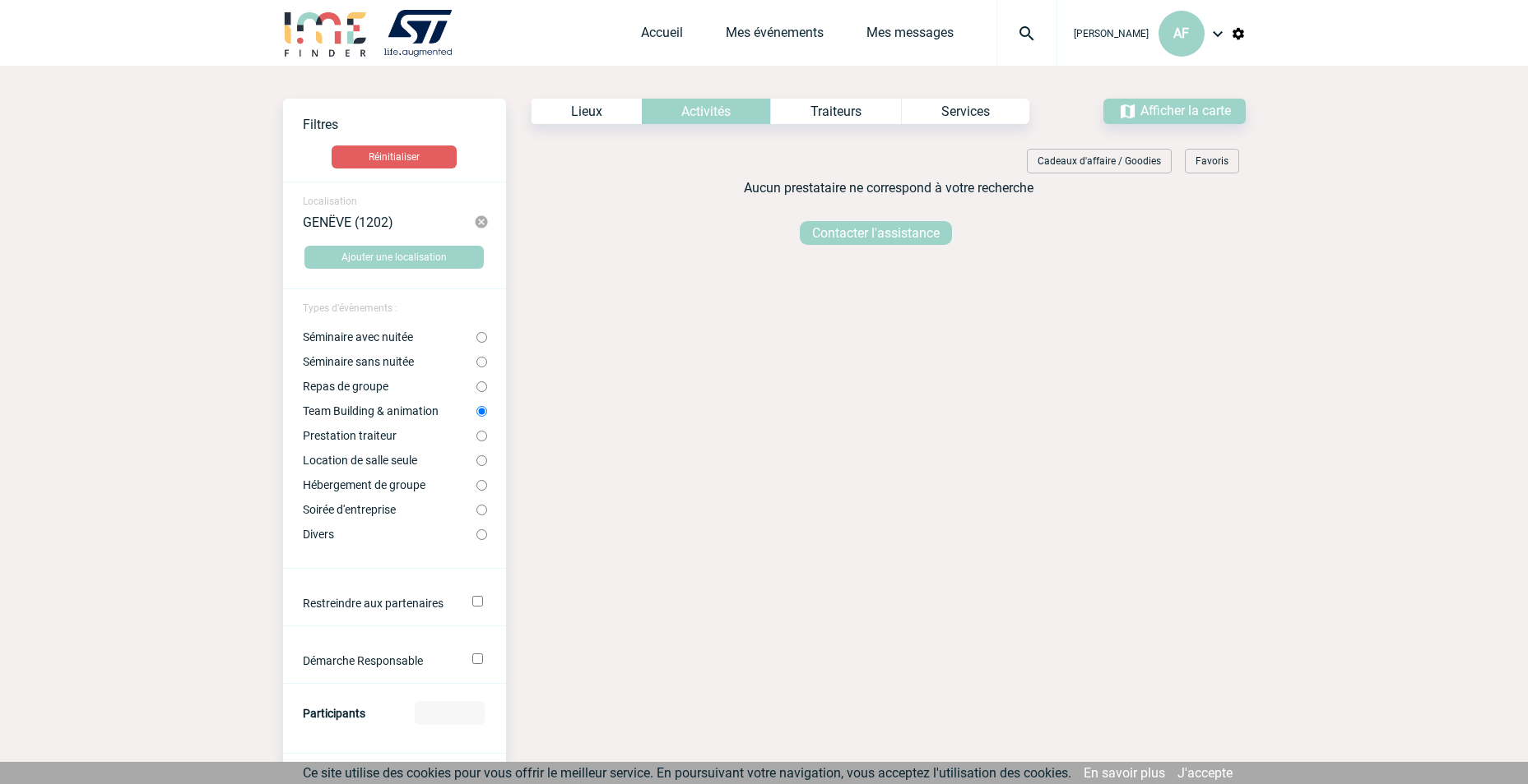
click at [482, 221] on img at bounding box center [481, 222] width 15 height 15
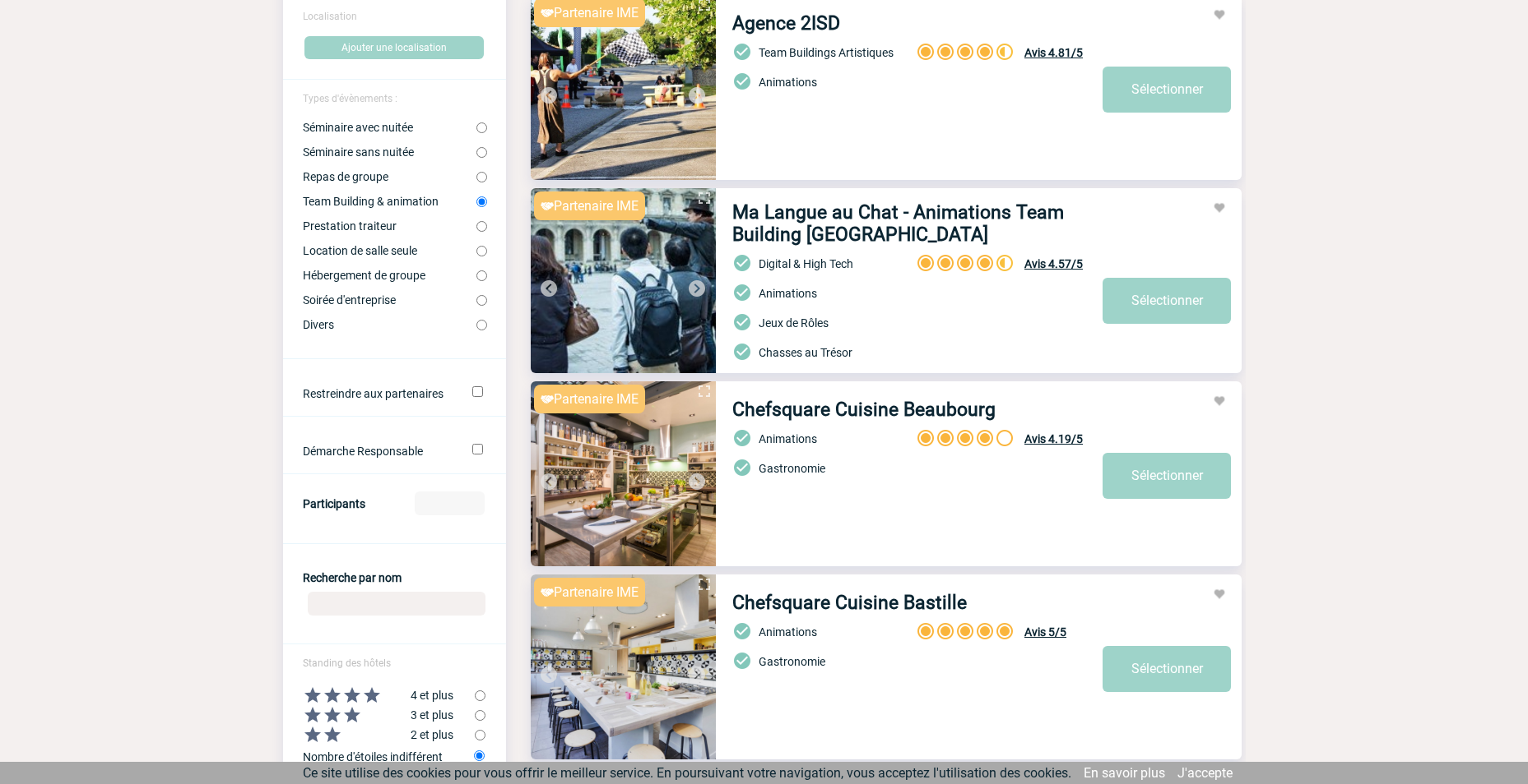
scroll to position [247, 0]
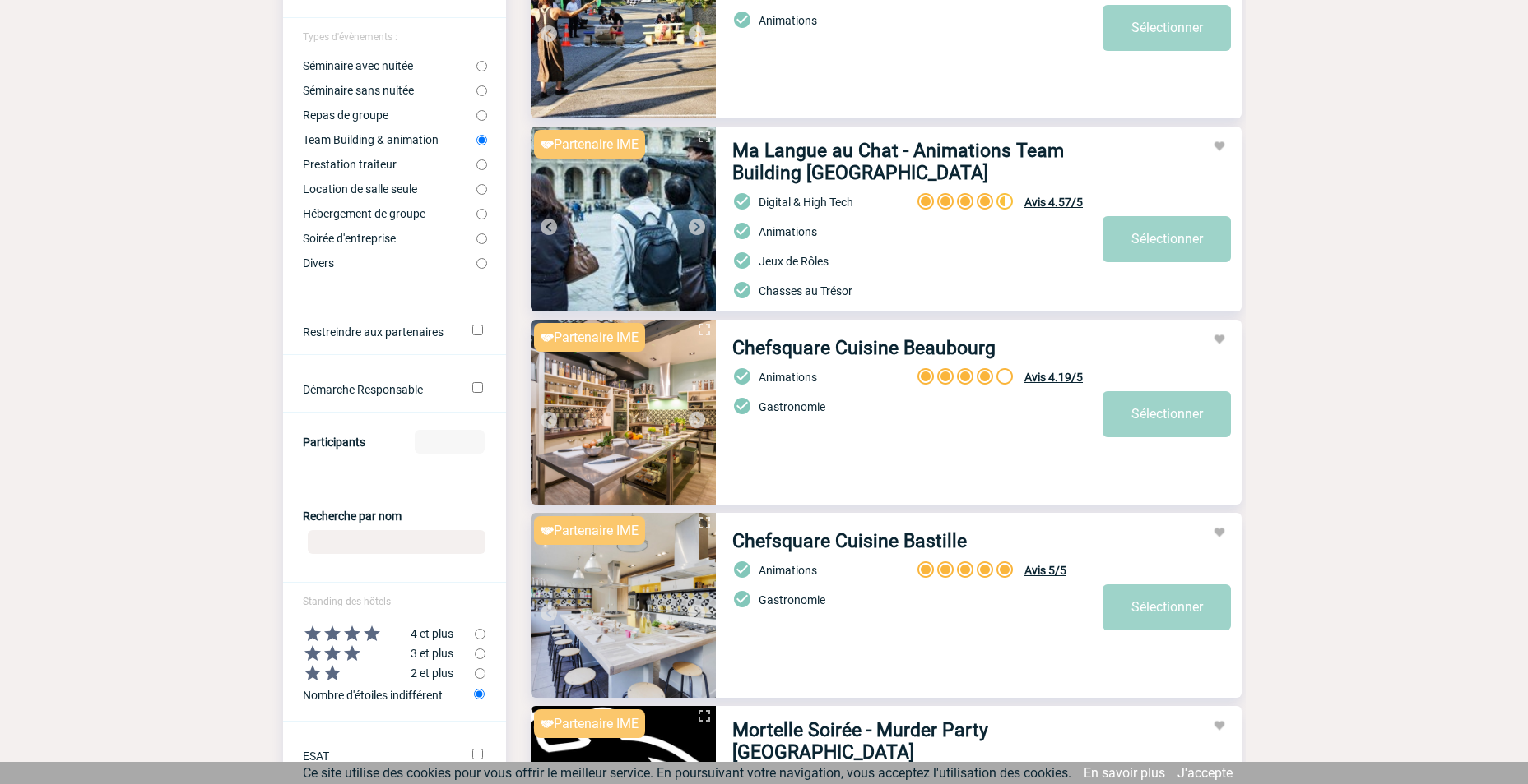
click at [482, 635] on input "radio" at bounding box center [480, 634] width 11 height 11
radio input "true"
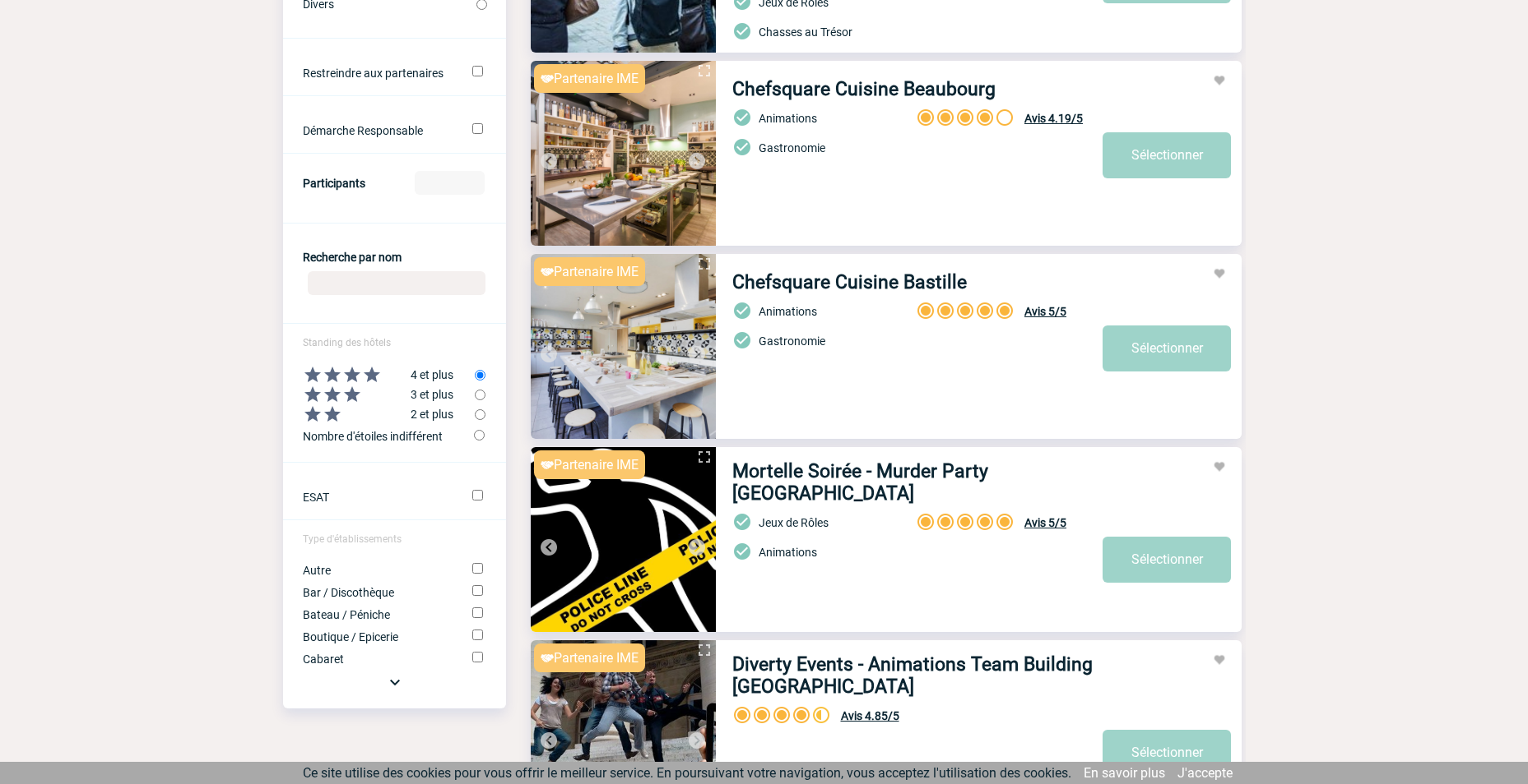
scroll to position [575, 0]
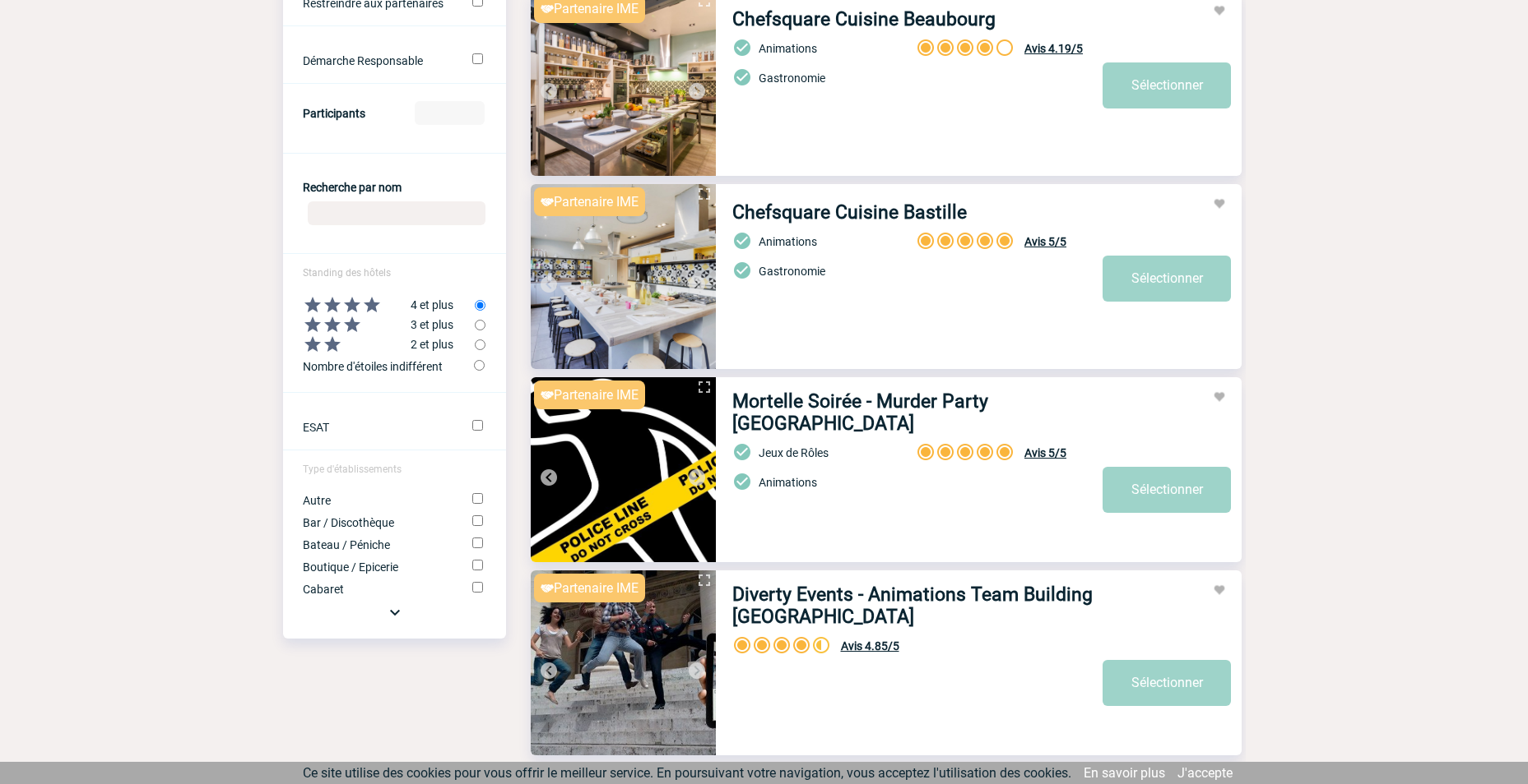
click at [388, 621] on img at bounding box center [395, 612] width 19 height 19
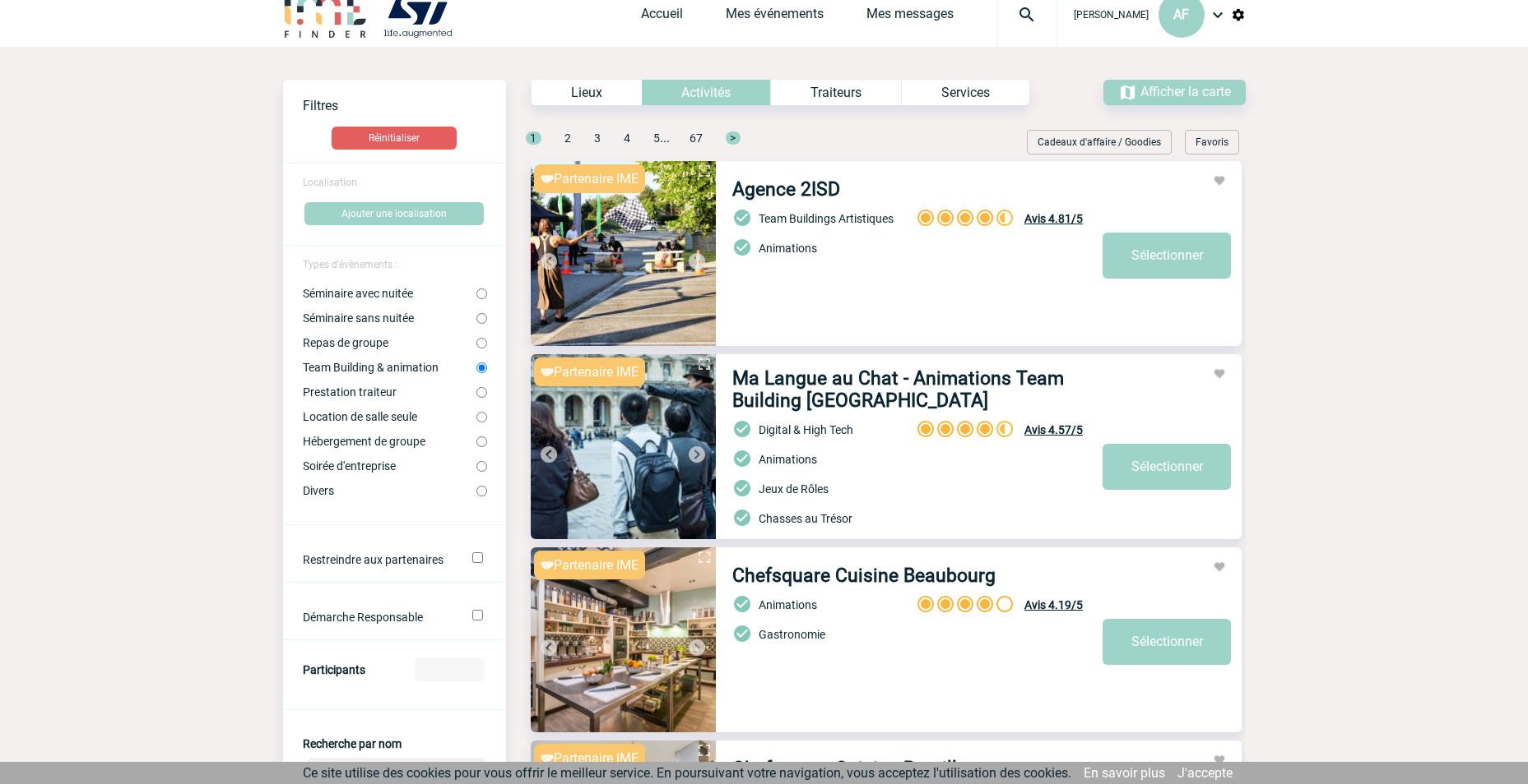
scroll to position [0, 0]
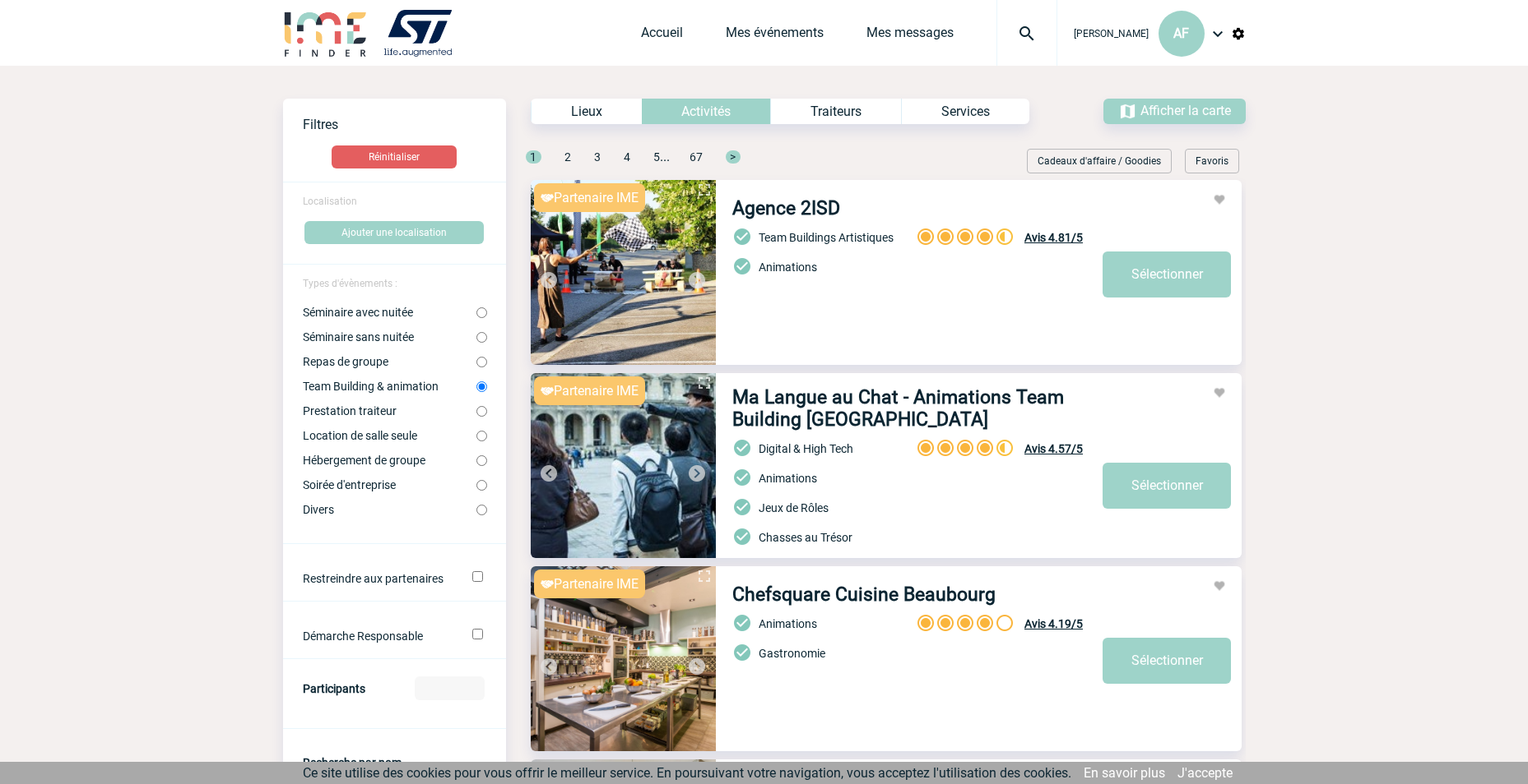
click at [1149, 118] on span "Afficher la carte" at bounding box center [1185, 111] width 90 height 16
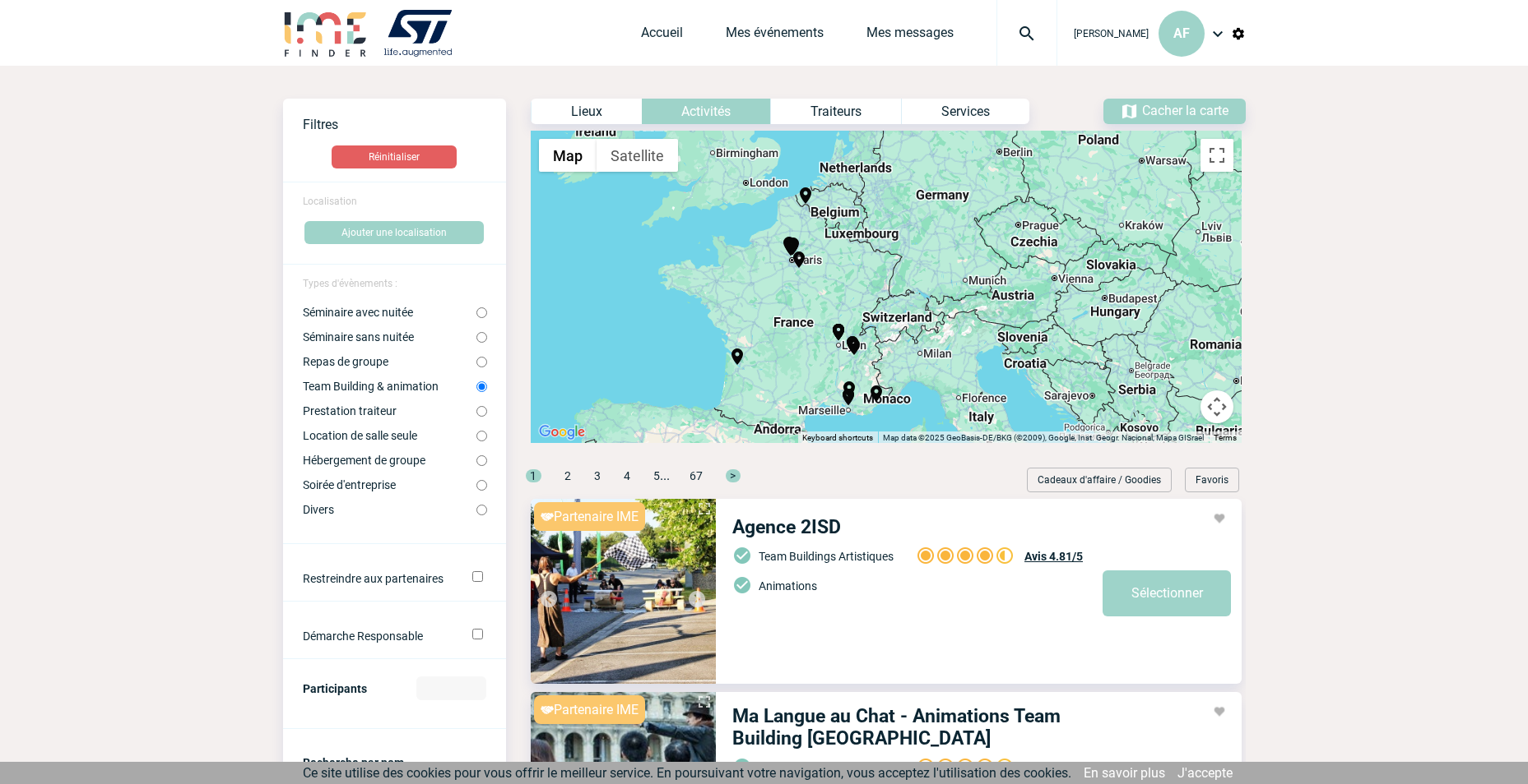
drag, startPoint x: 980, startPoint y: 300, endPoint x: 899, endPoint y: 322, distance: 83.9
click at [899, 322] on div "To navigate, press the arrow keys. To activate drag with keyboard, press Alt + …" at bounding box center [885, 287] width 711 height 312
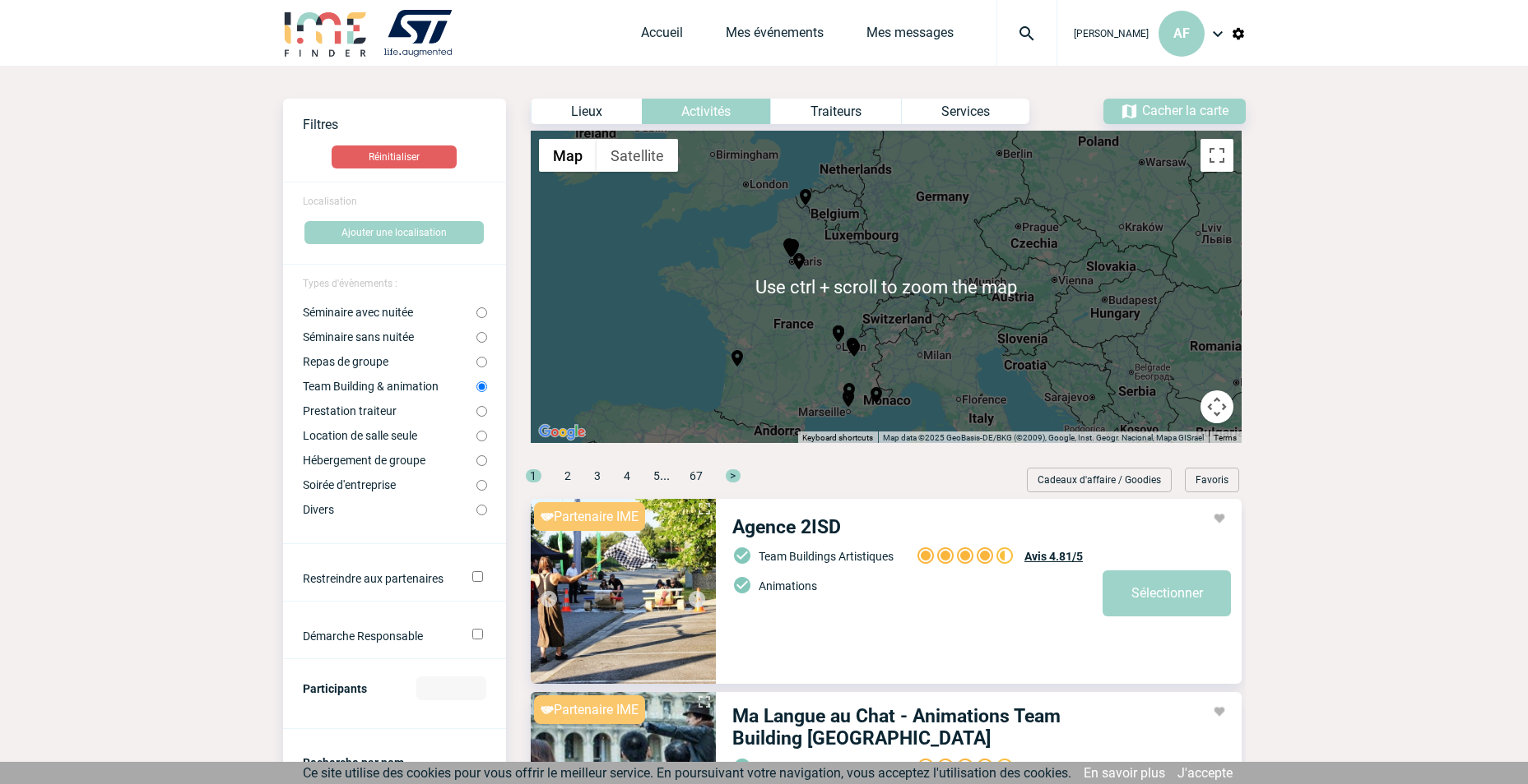
click at [900, 321] on div "To navigate, press the arrow keys. To activate drag with keyboard, press Alt + …" at bounding box center [885, 287] width 711 height 312
click at [899, 321] on div "To navigate, press the arrow keys. To activate drag with keyboard, press Alt + …" at bounding box center [885, 287] width 711 height 312
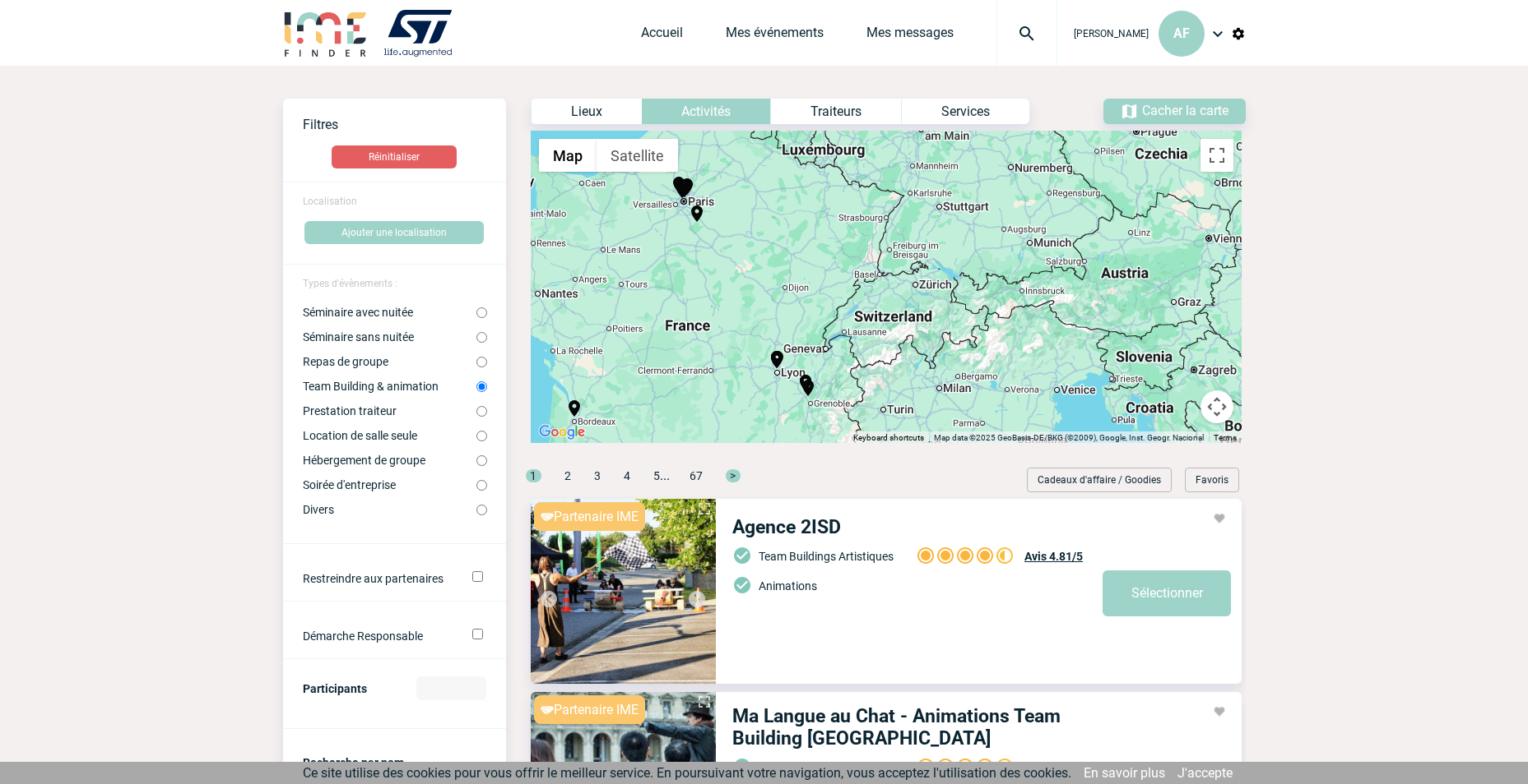
click at [899, 321] on div "To navigate, press the arrow keys. To activate drag with keyboard, press Alt + …" at bounding box center [885, 287] width 711 height 312
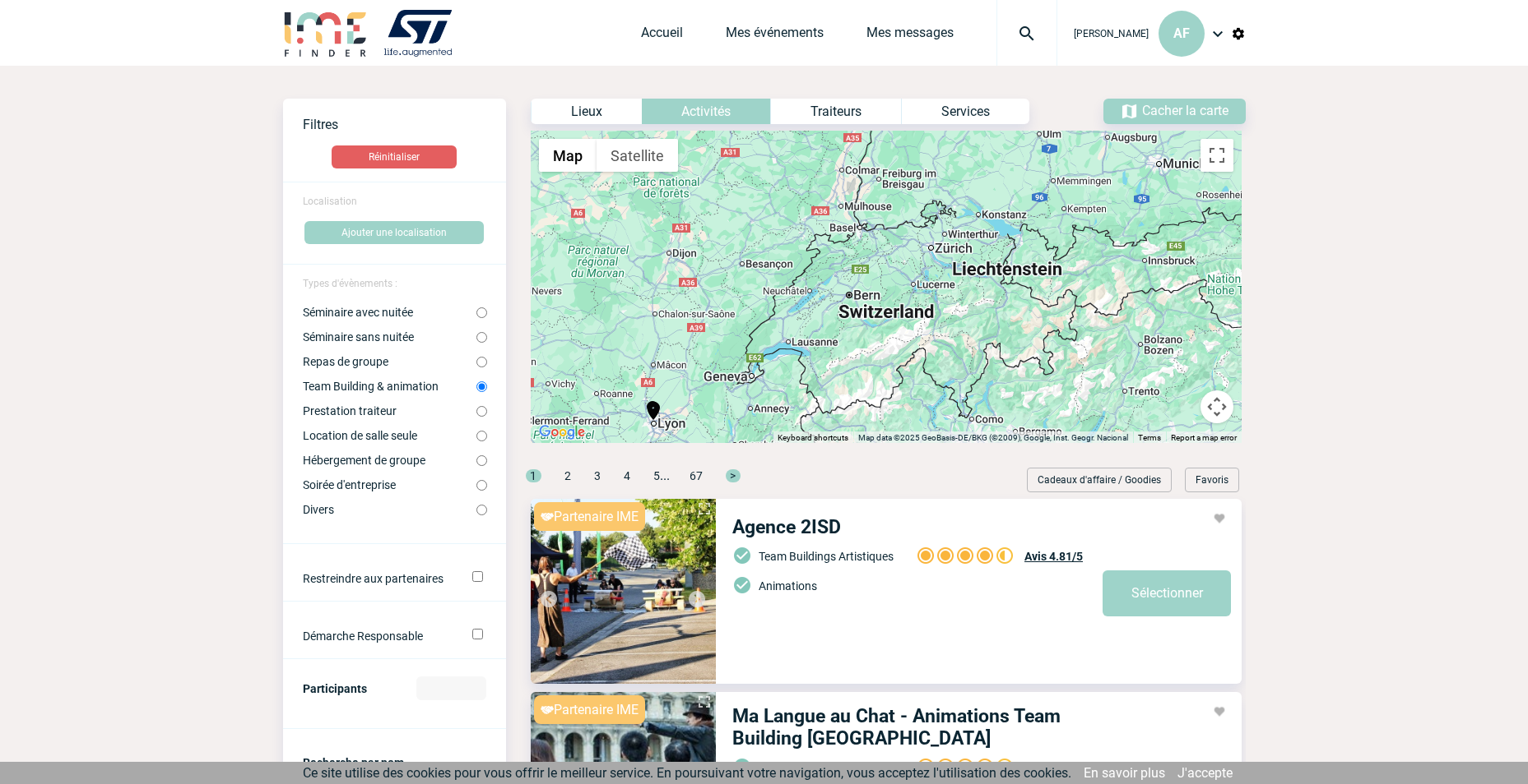
click at [899, 321] on div "To navigate, press the arrow keys. To activate drag with keyboard, press Alt + …" at bounding box center [885, 287] width 711 height 312
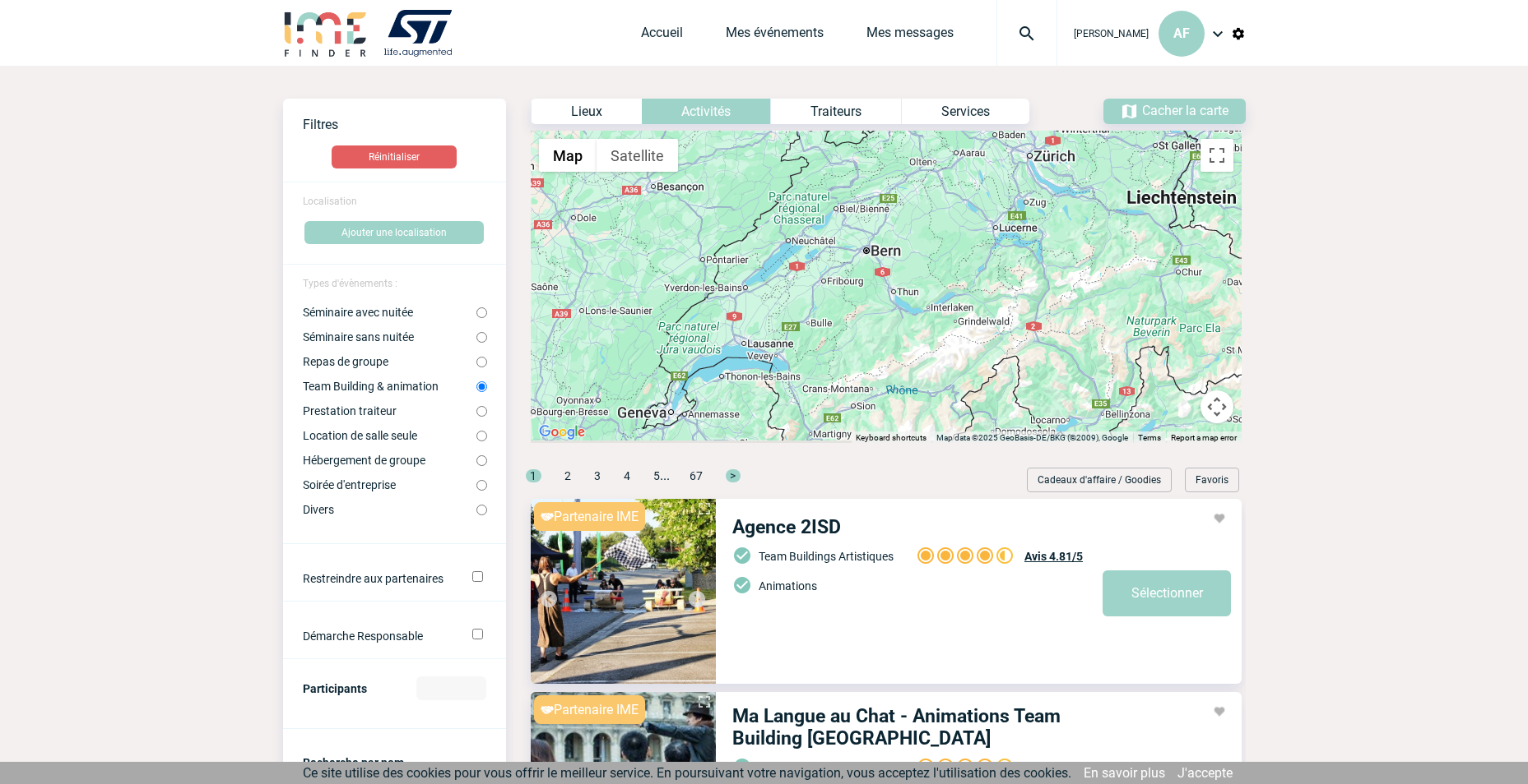
drag, startPoint x: 854, startPoint y: 324, endPoint x: 923, endPoint y: 305, distance: 71.6
click at [923, 305] on div "To navigate, press the arrow keys. To activate drag with keyboard, press Alt + …" at bounding box center [885, 287] width 711 height 312
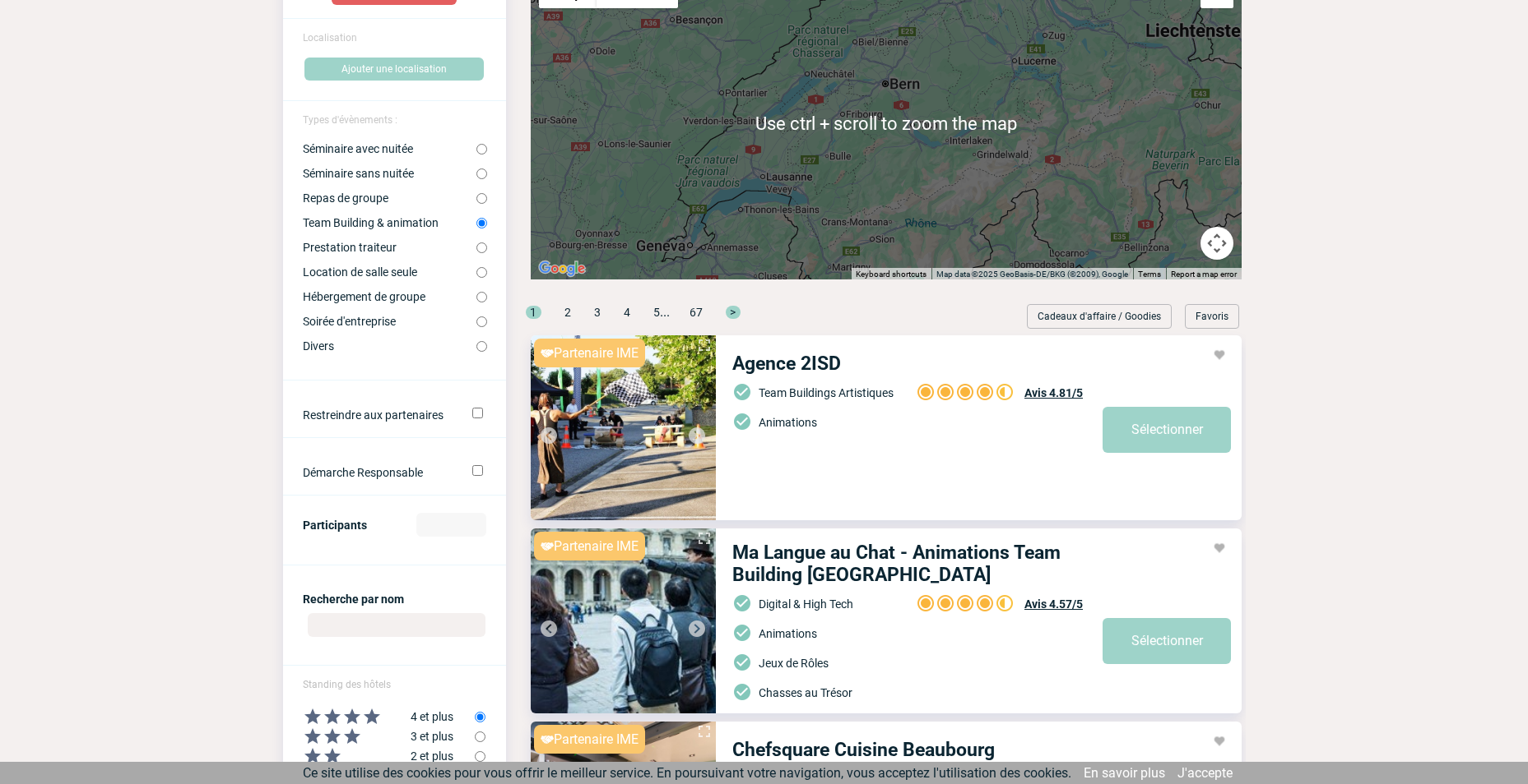
scroll to position [165, 0]
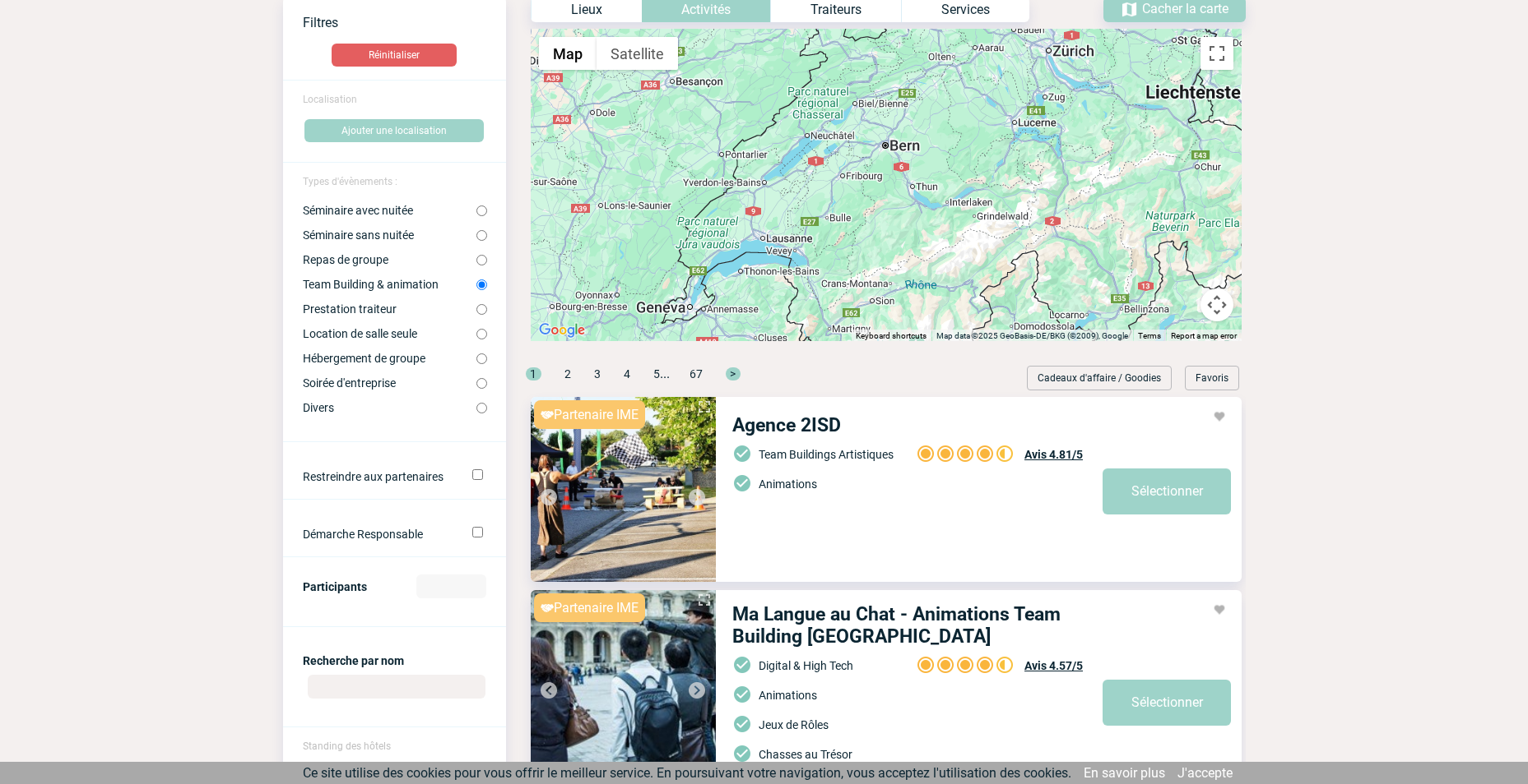
scroll to position [0, 0]
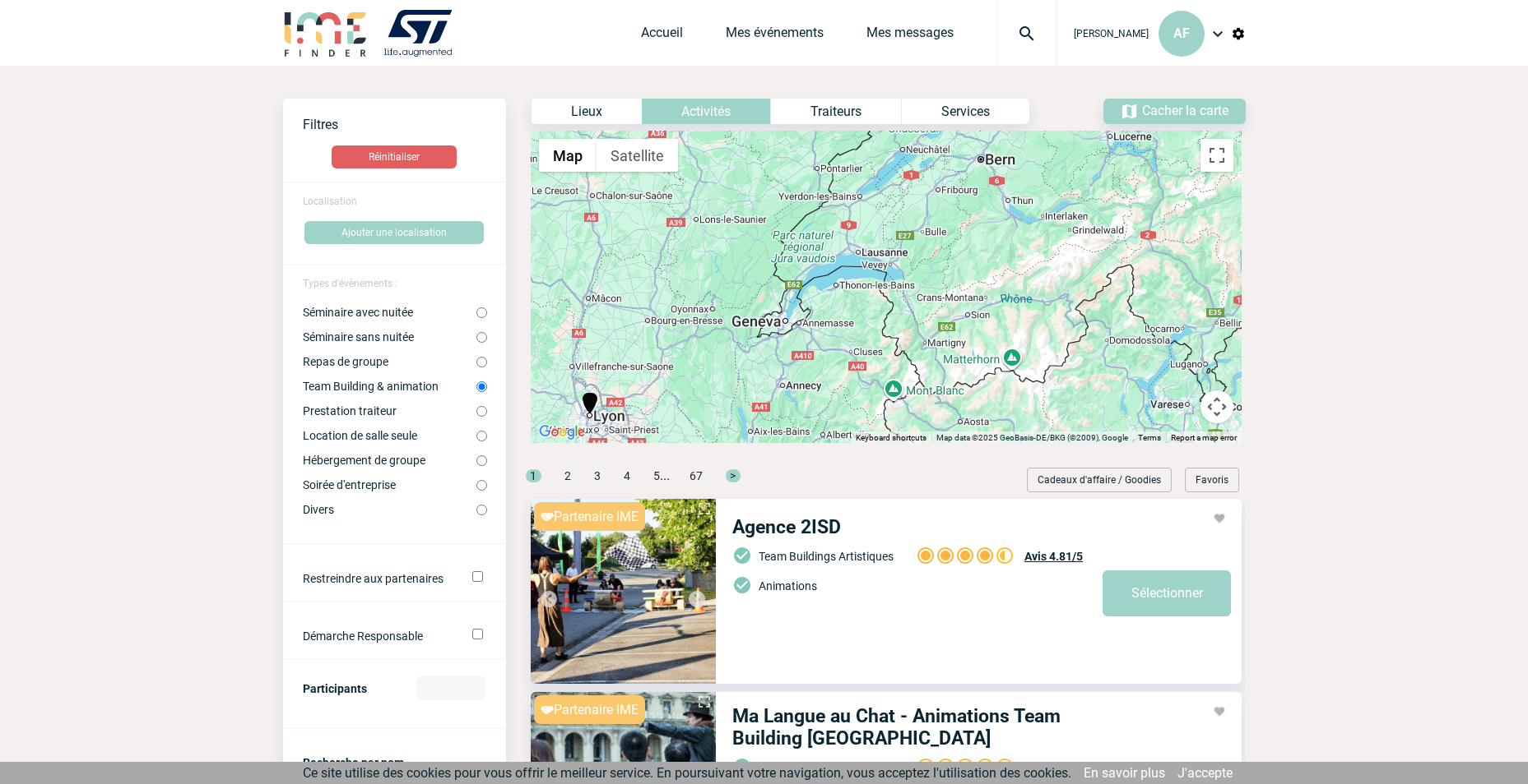
drag, startPoint x: 713, startPoint y: 395, endPoint x: 811, endPoint y: 305, distance: 133.1
click at [811, 305] on div "To navigate, press the arrow keys. To activate drag with keyboard, press Alt + …" at bounding box center [885, 287] width 711 height 312
click at [806, 335] on div "To navigate, press the arrow keys. To activate drag with keyboard, press Alt + …" at bounding box center [885, 287] width 711 height 312
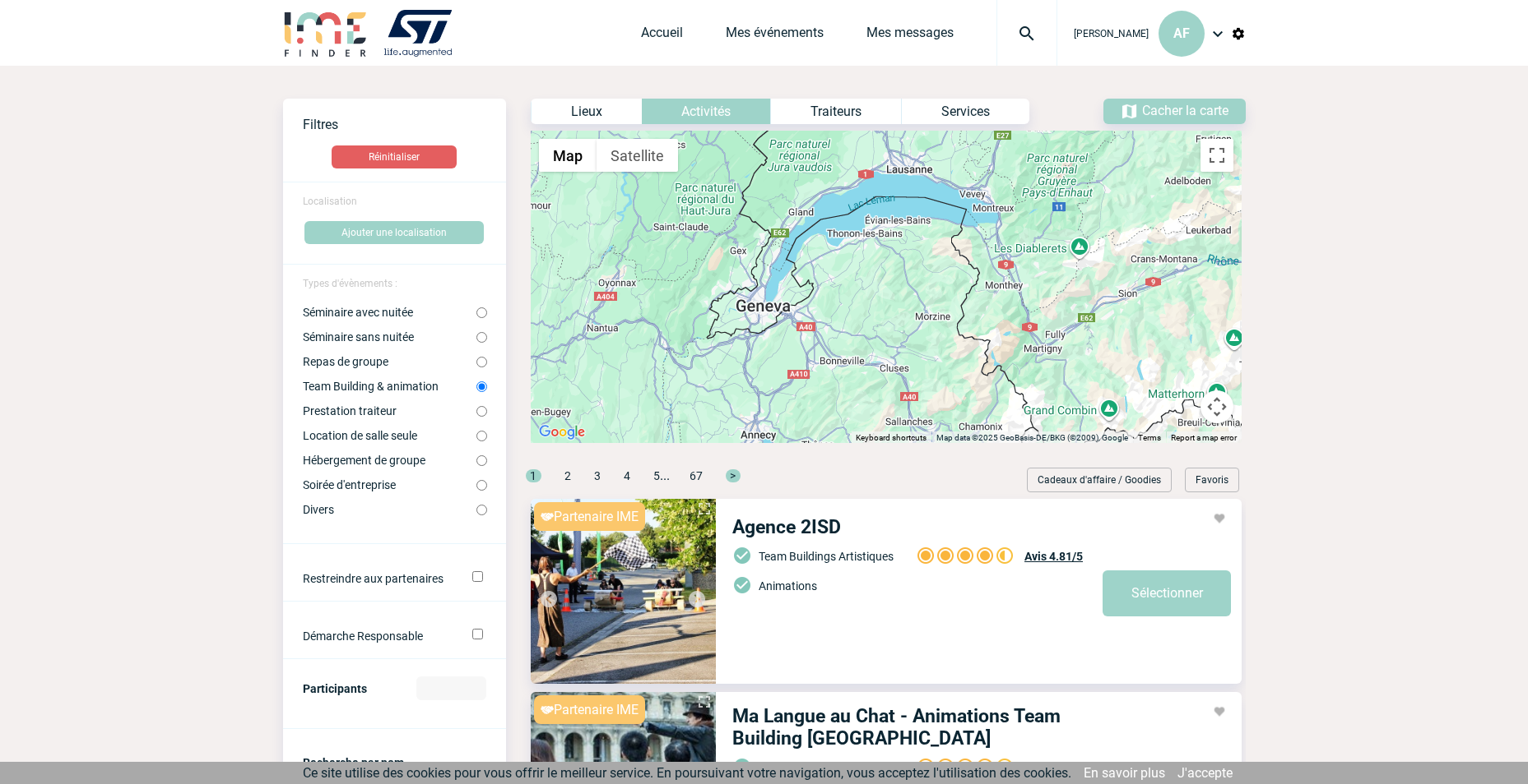
click at [973, 109] on div "Services" at bounding box center [964, 111] width 128 height 26
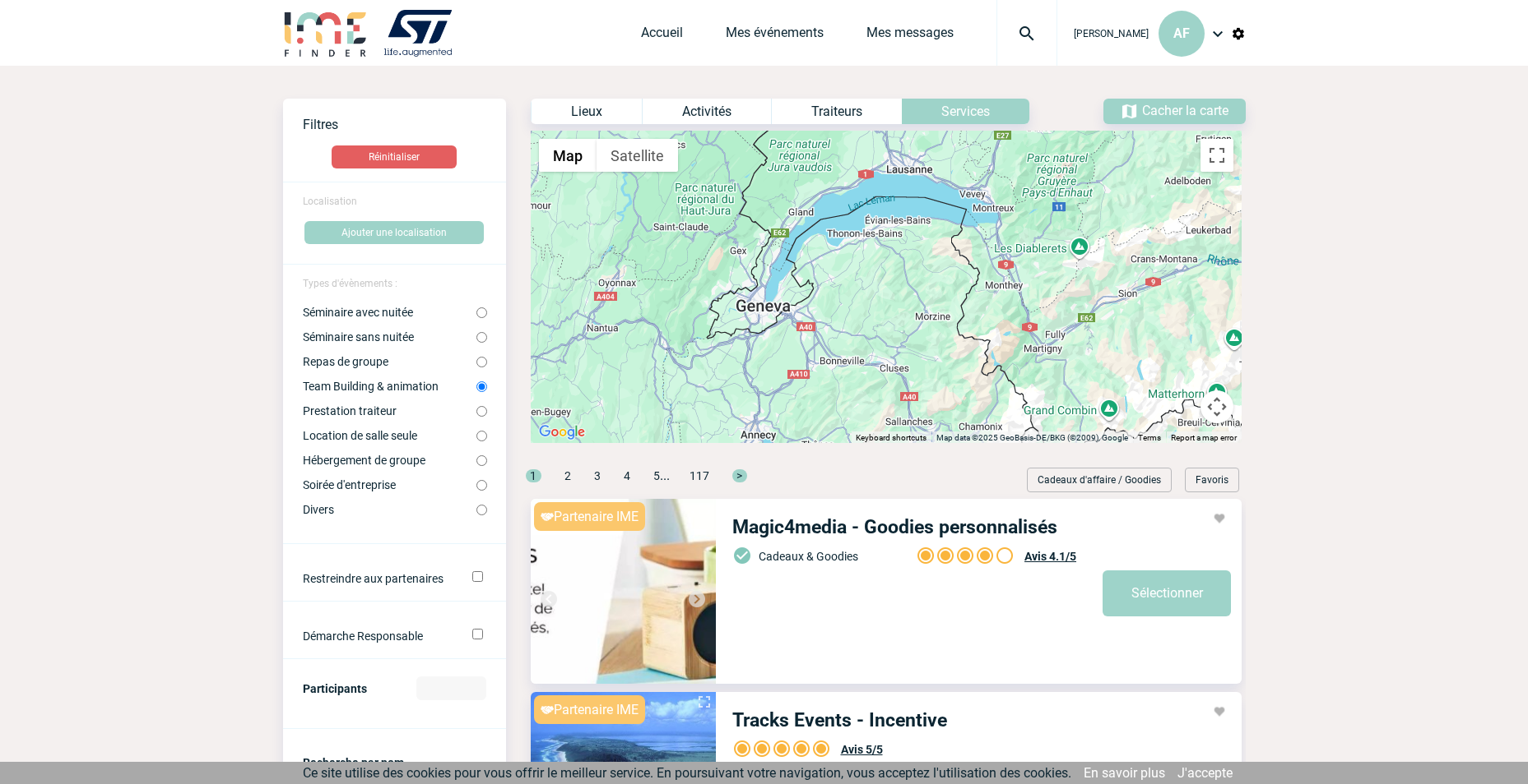
click at [839, 114] on div "Traiteurs" at bounding box center [837, 111] width 131 height 26
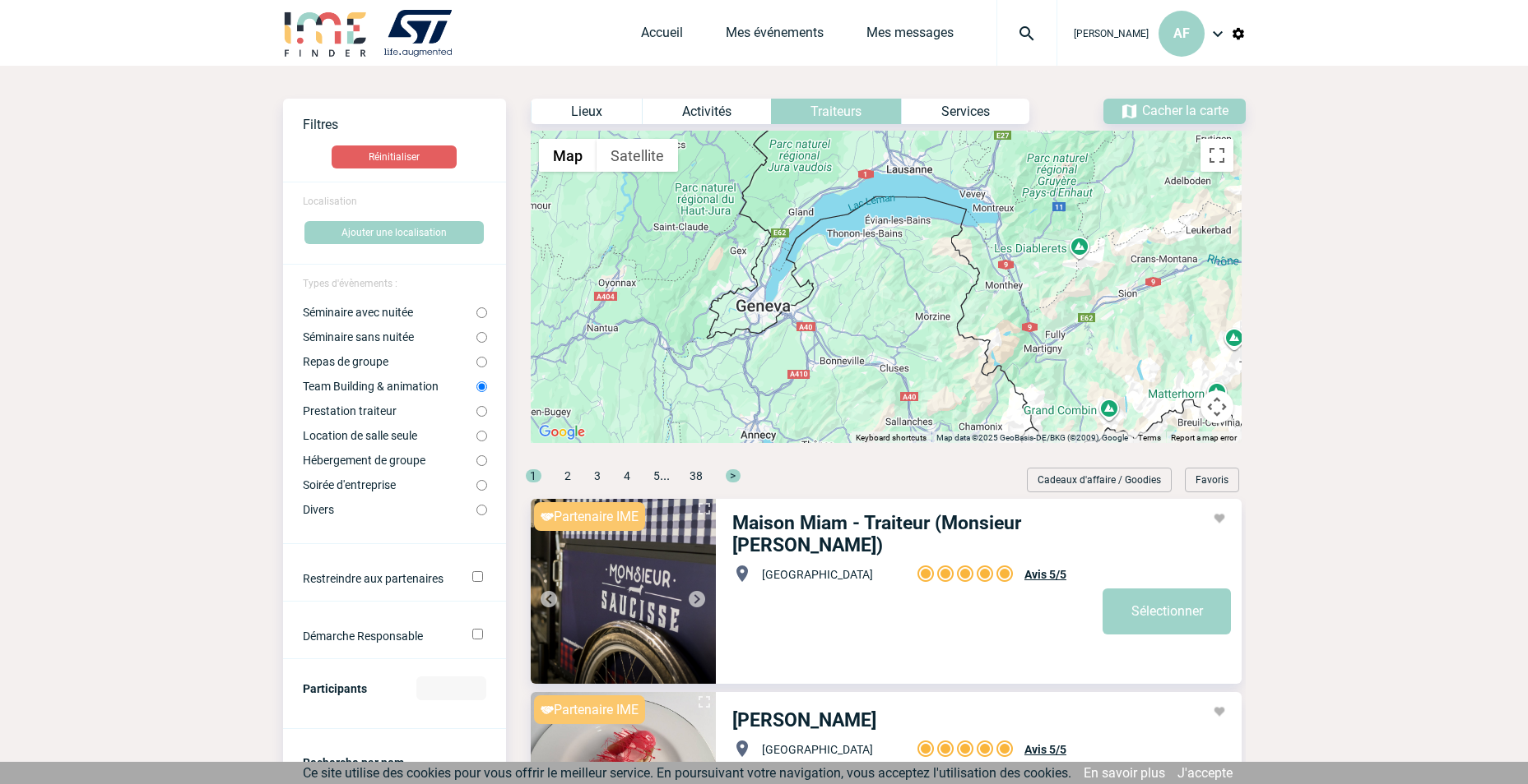
click at [728, 119] on div "Activités" at bounding box center [706, 111] width 129 height 26
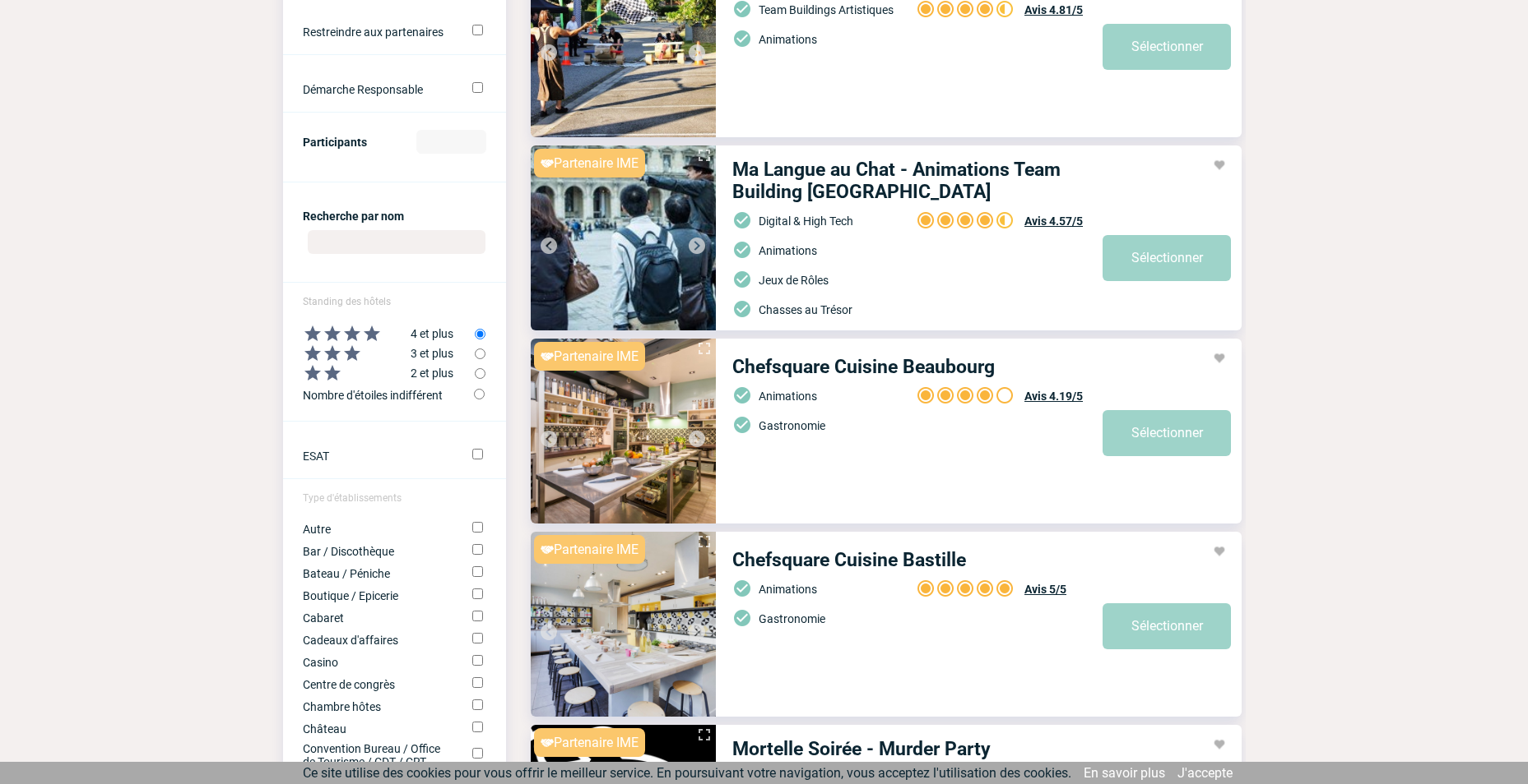
scroll to position [575, 0]
